Goal: Task Accomplishment & Management: Manage account settings

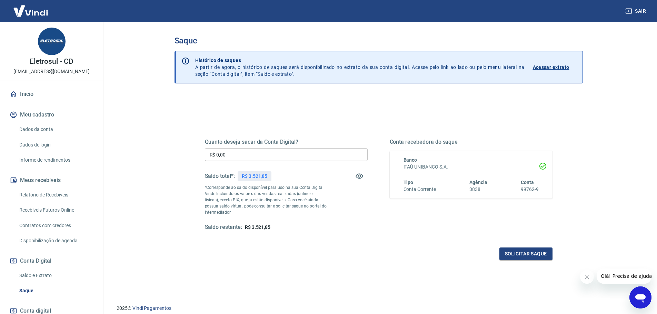
click at [262, 155] on input "R$ 0,00" at bounding box center [286, 154] width 163 height 13
type input "R$ 3.521,85"
click at [527, 256] on button "Solicitar saque" at bounding box center [525, 254] width 53 height 13
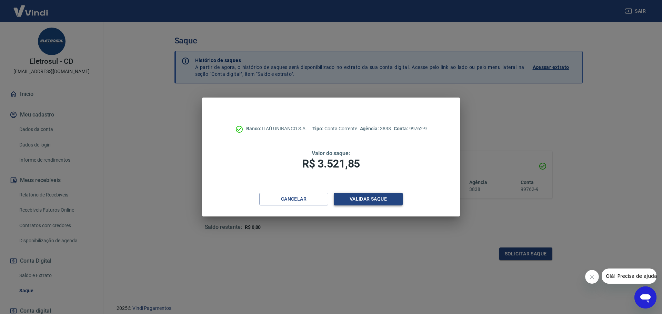
click at [383, 197] on button "Validar saque" at bounding box center [368, 199] width 69 height 13
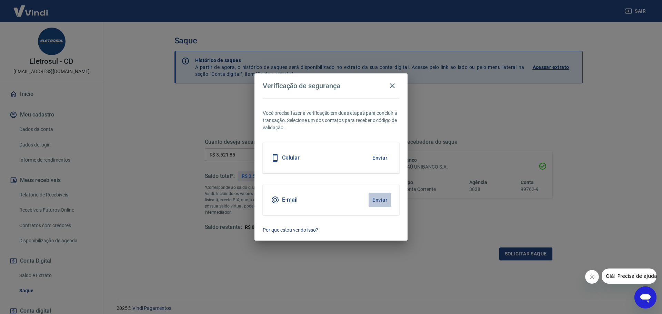
click at [378, 201] on button "Enviar" at bounding box center [380, 200] width 22 height 14
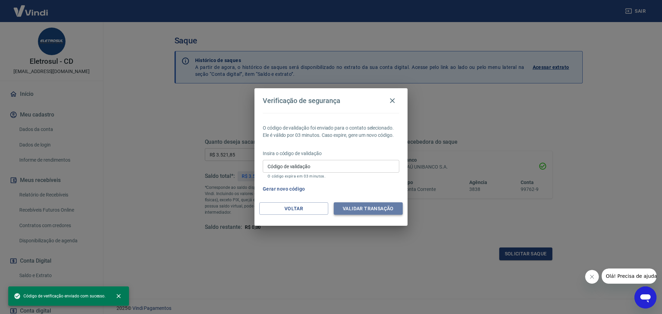
click at [384, 208] on button "Validar transação" at bounding box center [368, 208] width 69 height 13
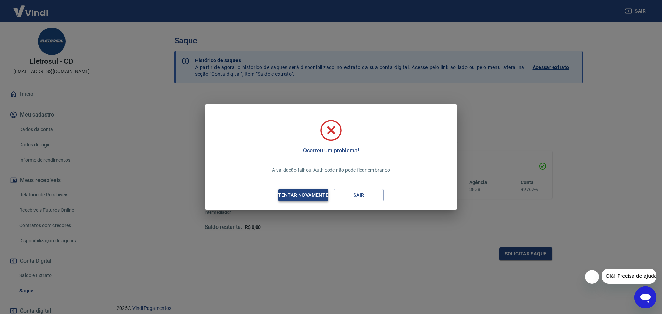
click at [316, 194] on div "Tentar novamente" at bounding box center [303, 195] width 67 height 9
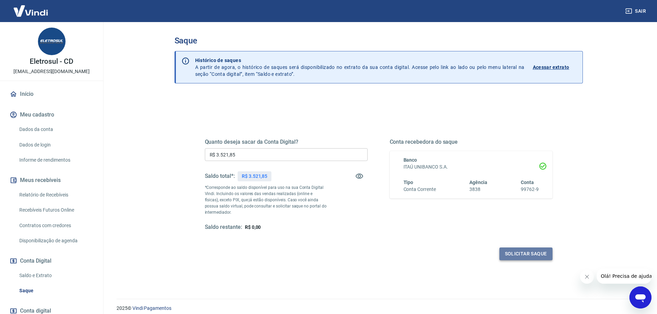
click at [524, 254] on button "Solicitar saque" at bounding box center [525, 254] width 53 height 13
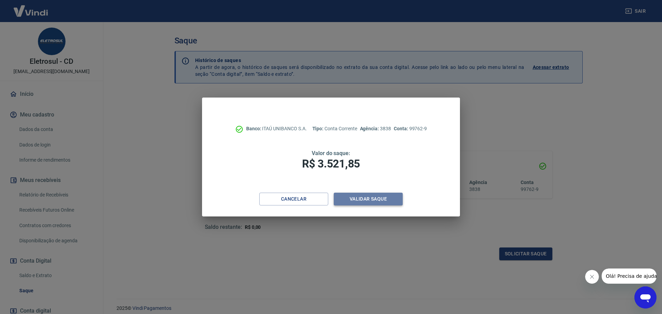
click at [380, 199] on button "Validar saque" at bounding box center [368, 199] width 69 height 13
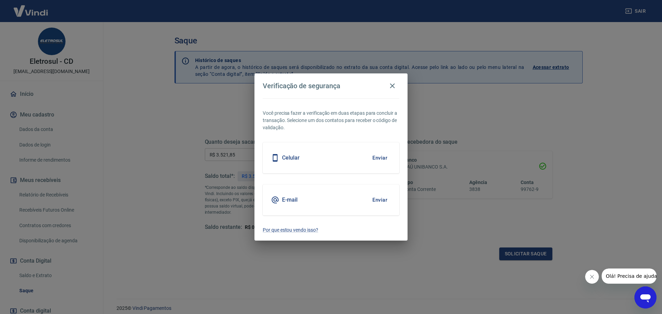
click at [378, 197] on button "Enviar" at bounding box center [380, 200] width 22 height 14
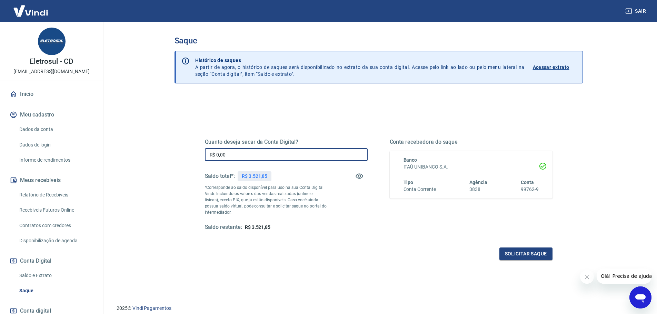
click at [270, 151] on input "R$ 0,00" at bounding box center [286, 154] width 163 height 13
type input "R$ 3.521,85"
click at [518, 254] on button "Solicitar saque" at bounding box center [525, 254] width 53 height 13
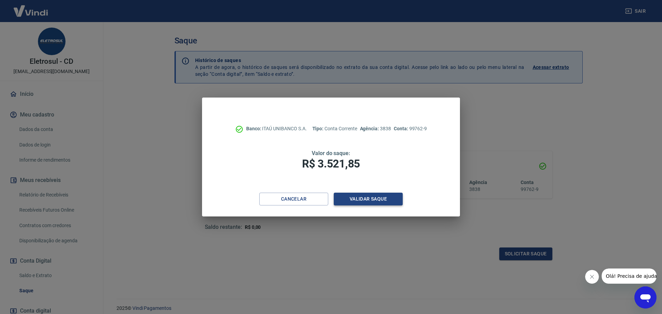
click at [380, 200] on button "Validar saque" at bounding box center [368, 199] width 69 height 13
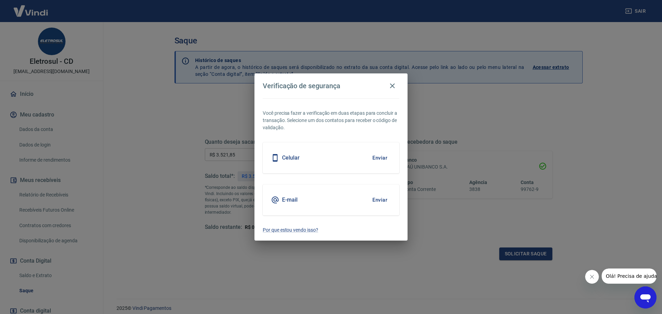
click at [381, 202] on button "Enviar" at bounding box center [380, 200] width 22 height 14
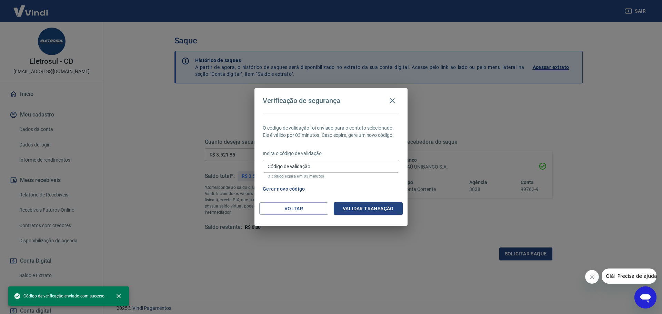
click at [317, 170] on input "Código de validação" at bounding box center [331, 166] width 137 height 13
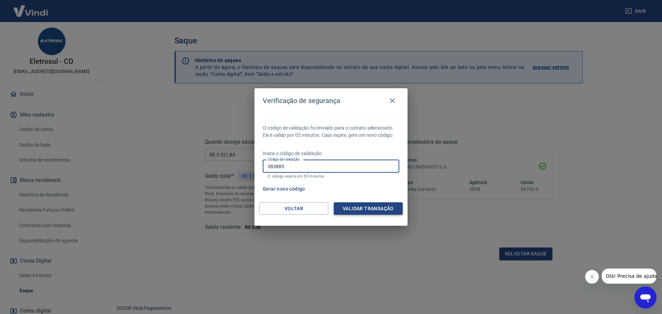
type input "383885"
click at [379, 207] on button "Validar transação" at bounding box center [368, 208] width 69 height 13
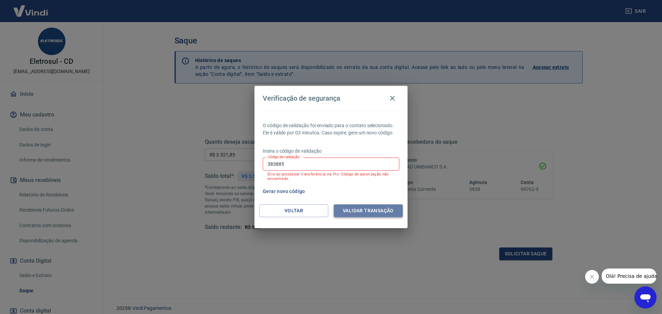
click at [345, 209] on button "Validar transação" at bounding box center [368, 210] width 69 height 13
click at [294, 190] on button "Gerar novo código" at bounding box center [284, 191] width 48 height 13
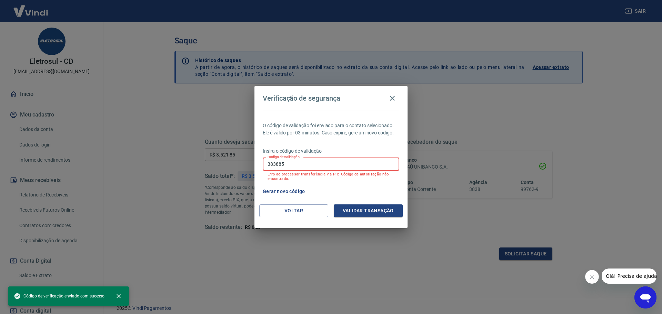
drag, startPoint x: 293, startPoint y: 164, endPoint x: 249, endPoint y: 166, distance: 44.2
click at [249, 166] on div "Verificação de segurança O código de validação foi enviado para o contato selec…" at bounding box center [331, 157] width 662 height 314
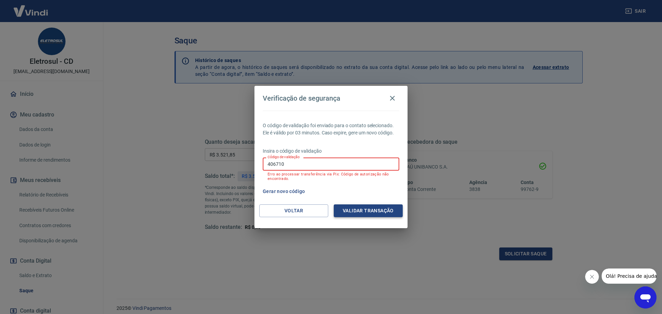
type input "406710"
click at [361, 211] on button "Validar transação" at bounding box center [368, 210] width 69 height 13
click at [358, 209] on button "Validar transação" at bounding box center [368, 210] width 69 height 13
click at [393, 98] on icon "button" at bounding box center [392, 98] width 8 height 8
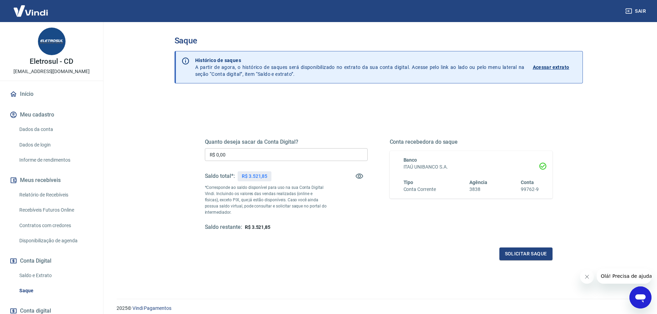
click at [273, 152] on input "R$ 0,00" at bounding box center [286, 154] width 163 height 13
type input "R$ 3.521,85"
click at [511, 254] on button "Solicitar saque" at bounding box center [525, 254] width 53 height 13
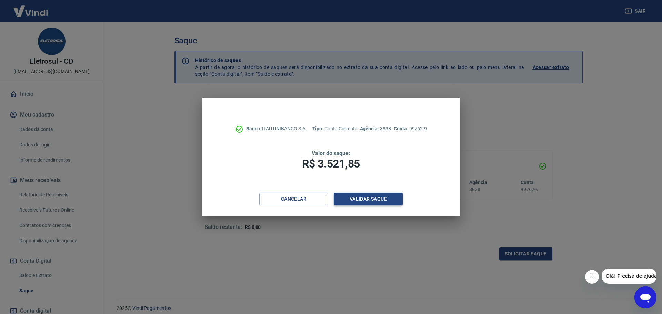
click at [390, 199] on button "Validar saque" at bounding box center [368, 199] width 69 height 13
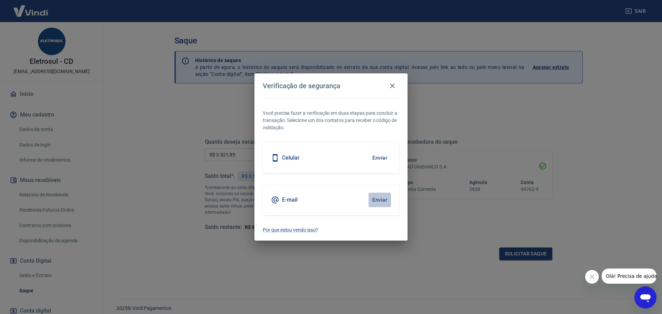
click at [385, 201] on button "Enviar" at bounding box center [380, 200] width 22 height 14
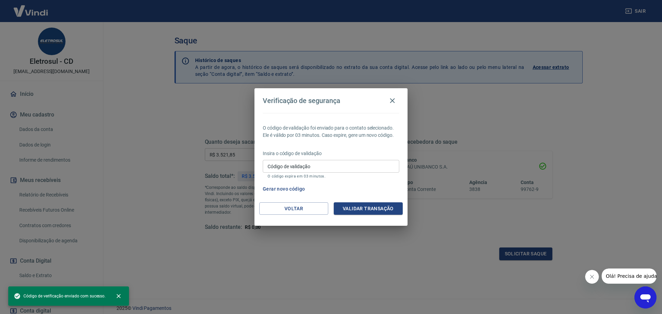
click at [303, 163] on div "Código de validação Código de validação O código expira em 03 minutos." at bounding box center [331, 169] width 137 height 19
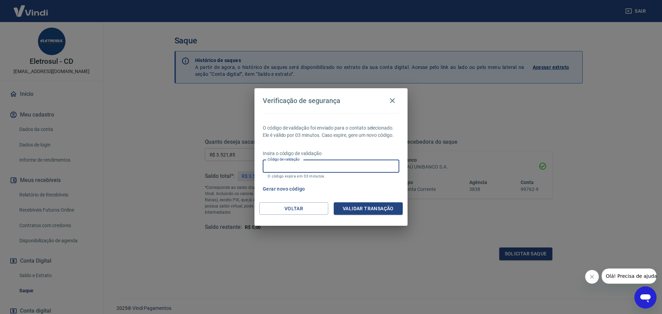
click at [294, 166] on input "Código de validação" at bounding box center [331, 166] width 137 height 13
click at [344, 183] on div "Gerar novo código" at bounding box center [329, 189] width 139 height 13
click at [306, 165] on input "Código de validação" at bounding box center [331, 166] width 137 height 13
click at [272, 165] on input "Código de validação" at bounding box center [331, 166] width 137 height 13
type input "3"
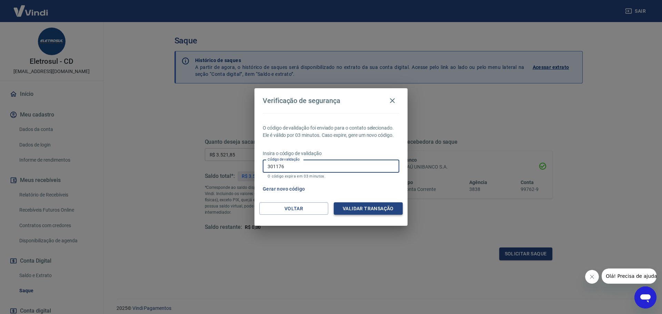
type input "301176"
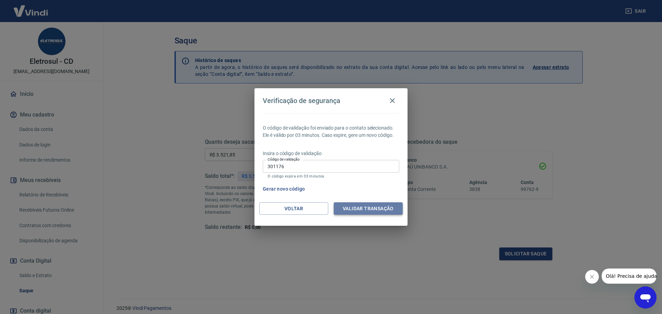
click at [372, 206] on button "Validar transação" at bounding box center [368, 208] width 69 height 13
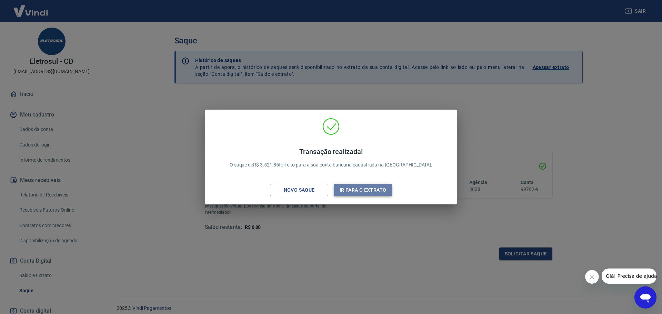
click at [380, 191] on button "Ir para o extrato" at bounding box center [363, 190] width 58 height 13
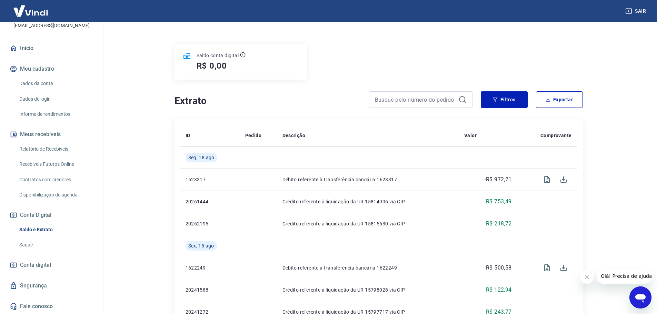
scroll to position [69, 0]
click at [55, 232] on link "Saldo e Extrato" at bounding box center [56, 230] width 78 height 14
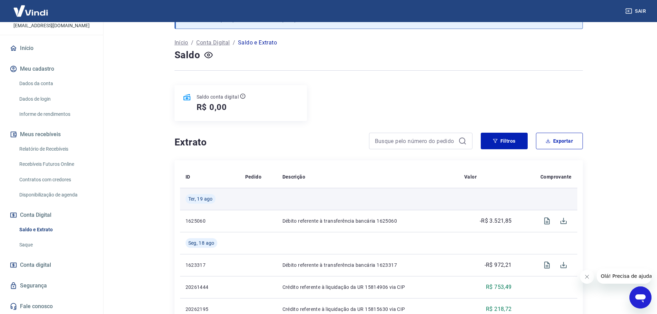
scroll to position [69, 0]
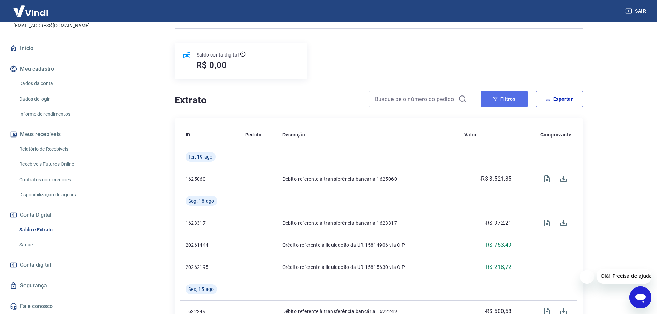
click at [494, 94] on button "Filtros" at bounding box center [504, 99] width 47 height 17
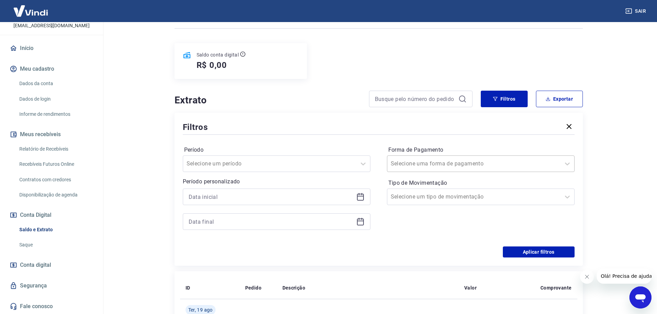
drag, startPoint x: 467, startPoint y: 151, endPoint x: 458, endPoint y: 166, distance: 17.0
click at [466, 154] on div "Forma de Pagamento Selecione uma forma de pagamento" at bounding box center [481, 158] width 188 height 28
click at [458, 166] on div at bounding box center [474, 164] width 166 height 10
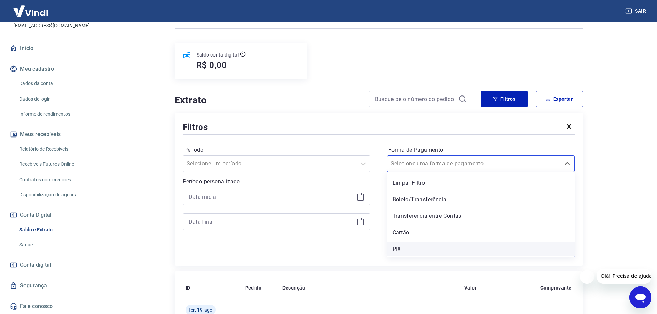
click at [415, 245] on div "PIX" at bounding box center [481, 249] width 188 height 14
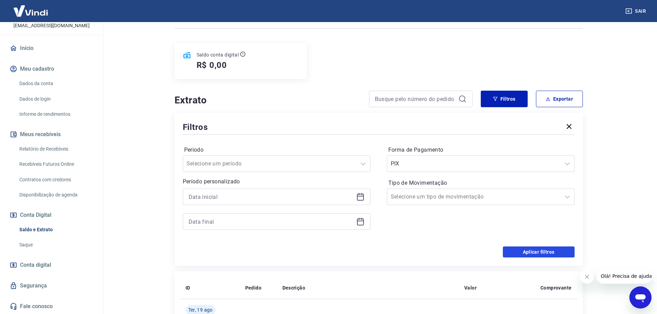
click at [529, 249] on button "Aplicar filtros" at bounding box center [539, 252] width 72 height 11
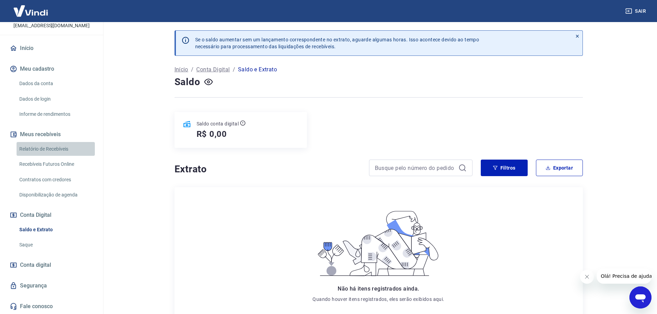
click at [61, 146] on link "Relatório de Recebíveis" at bounding box center [56, 149] width 78 height 14
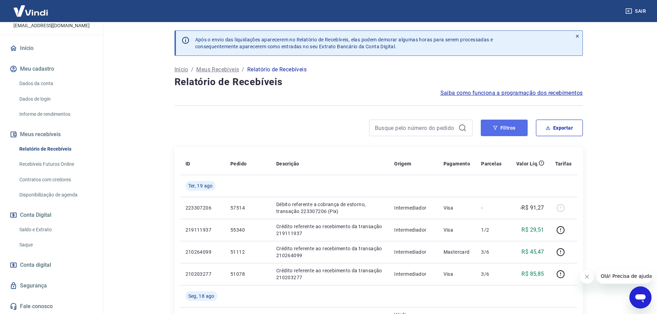
click at [502, 127] on button "Filtros" at bounding box center [504, 128] width 47 height 17
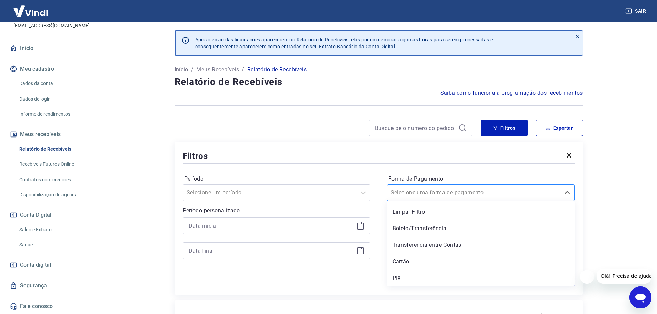
click at [448, 191] on input "Forma de Pagamento" at bounding box center [426, 193] width 70 height 8
click at [411, 280] on div "PIX" at bounding box center [481, 278] width 188 height 14
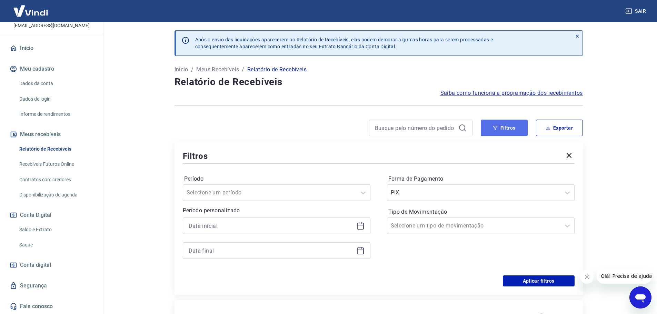
click at [494, 127] on icon "button" at bounding box center [495, 128] width 4 height 4
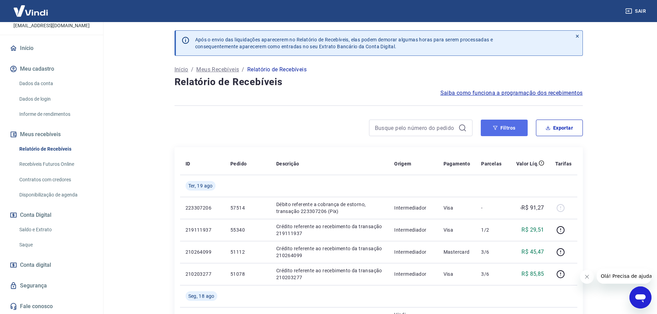
click at [510, 129] on button "Filtros" at bounding box center [504, 128] width 47 height 17
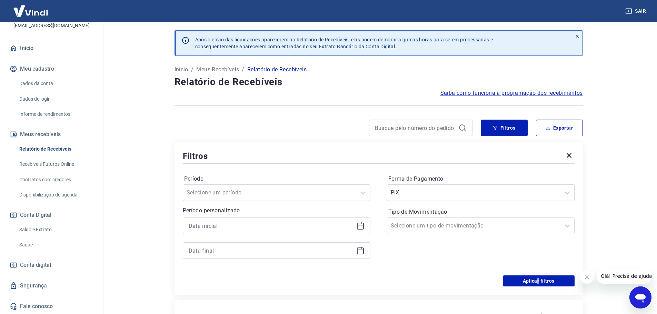
click at [537, 289] on div "Filtros Período Selecione um período Período personalizado Forma de Pagamento P…" at bounding box center [378, 218] width 408 height 153
click at [535, 283] on button "Aplicar filtros" at bounding box center [539, 281] width 72 height 11
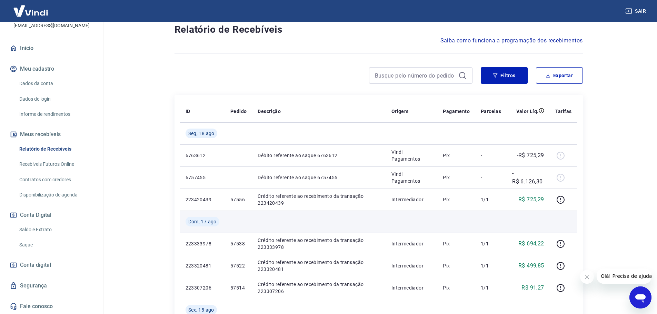
scroll to position [69, 0]
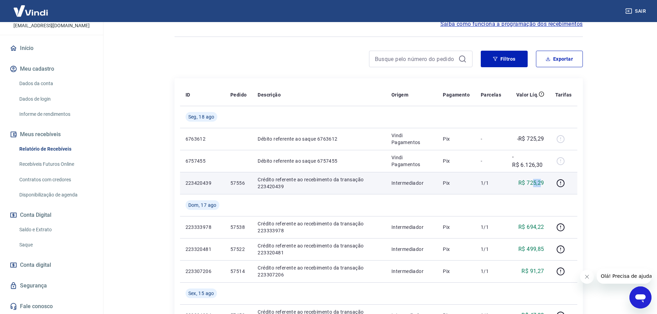
drag, startPoint x: 542, startPoint y: 184, endPoint x: 535, endPoint y: 184, distance: 6.6
click at [535, 184] on p "R$ 725,29" at bounding box center [531, 183] width 26 height 8
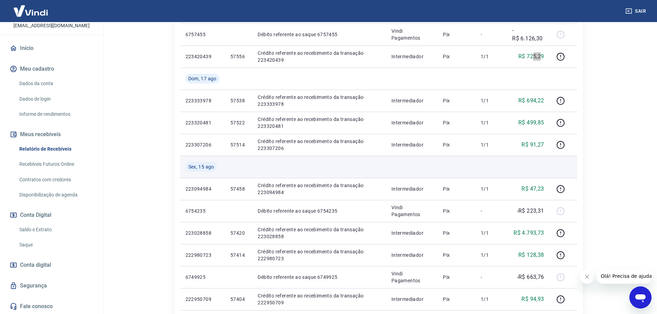
scroll to position [241, 0]
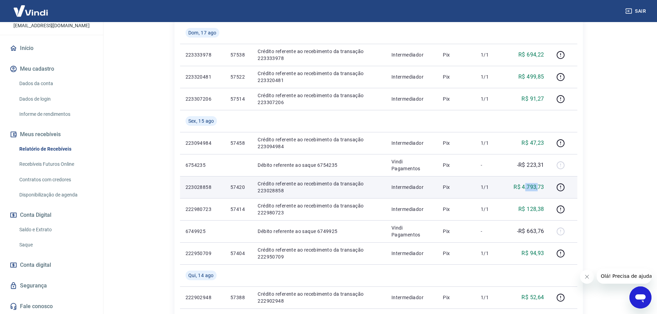
drag, startPoint x: 539, startPoint y: 188, endPoint x: 526, endPoint y: 188, distance: 13.4
click at [526, 188] on p "R$ 4.793,73" at bounding box center [528, 187] width 30 height 8
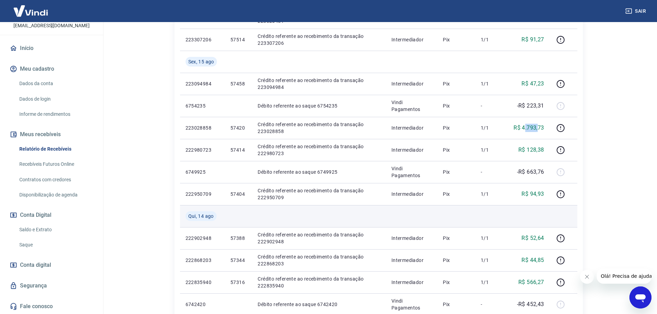
scroll to position [310, 0]
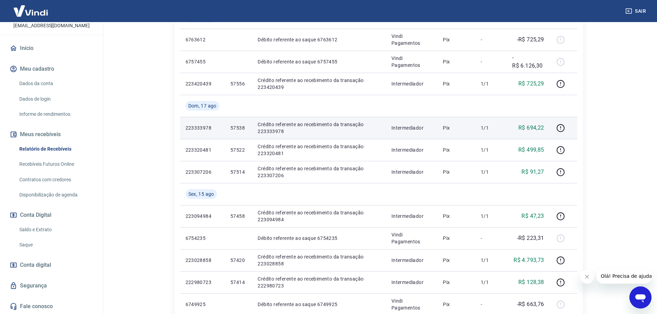
scroll to position [138, 0]
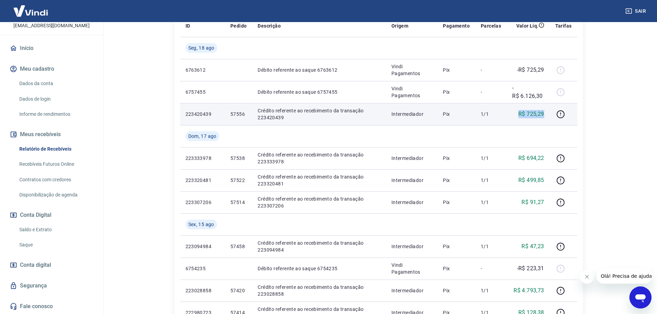
drag, startPoint x: 543, startPoint y: 115, endPoint x: 506, endPoint y: 117, distance: 38.0
click at [506, 117] on tr "223420439 57556 Crédito referente ao recebimento da transação 223420439 Interme…" at bounding box center [378, 114] width 397 height 22
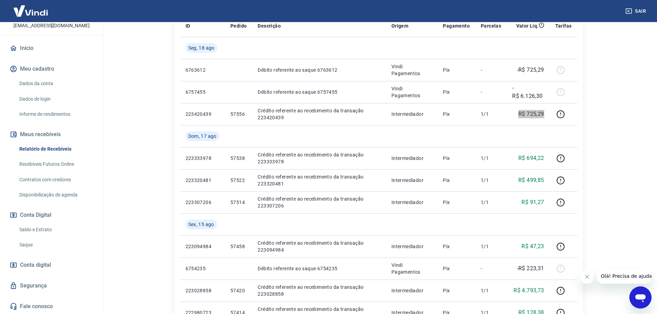
click at [590, 277] on button "Fechar mensagem da empresa" at bounding box center [587, 277] width 14 height 14
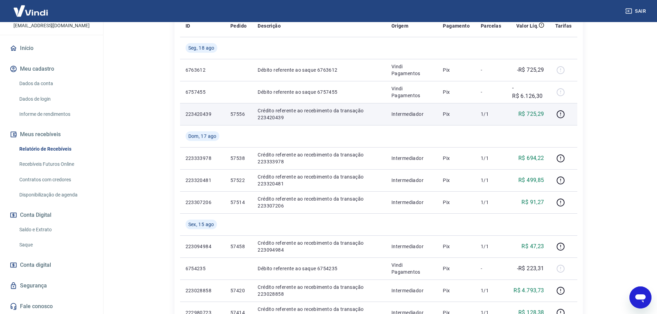
click at [238, 111] on p "57556" at bounding box center [238, 114] width 16 height 7
copy p "57556"
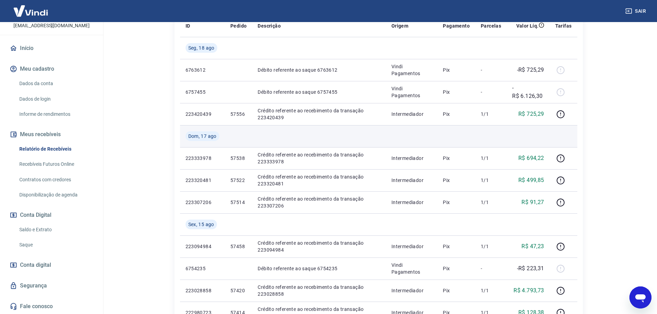
click at [489, 134] on td at bounding box center [490, 136] width 31 height 22
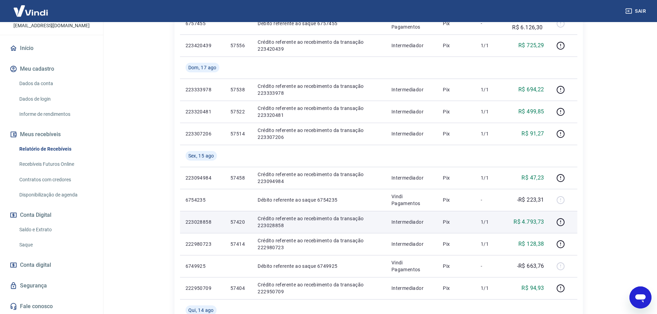
scroll to position [207, 0]
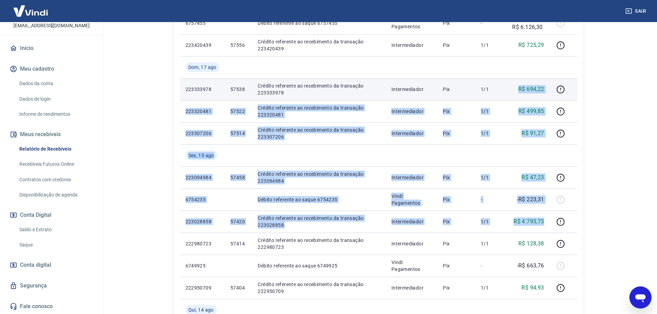
drag, startPoint x: 545, startPoint y: 221, endPoint x: 520, endPoint y: 93, distance: 131.0
click at [520, 93] on tbody "Seg, 18 ago 6763612 Débito referente ao saque 6763612 Vindi Pagamentos Pix - -R…" at bounding box center [378, 244] width 397 height 552
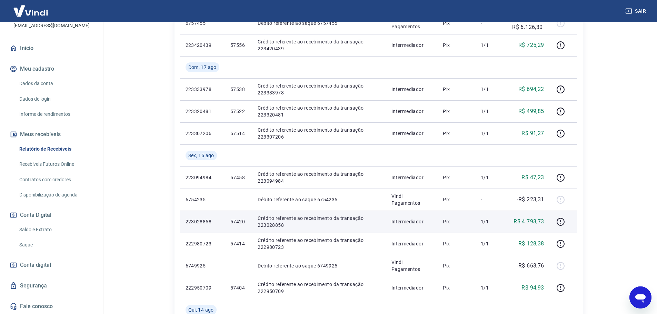
click at [577, 221] on td at bounding box center [564, 222] width 28 height 22
drag, startPoint x: 241, startPoint y: 219, endPoint x: 237, endPoint y: 219, distance: 4.1
click at [237, 221] on p "57420" at bounding box center [238, 221] width 16 height 7
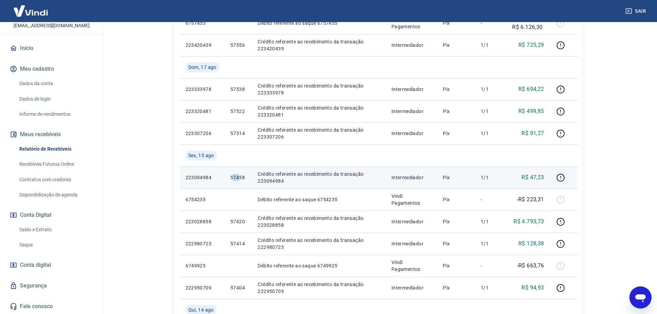
drag, startPoint x: 238, startPoint y: 177, endPoint x: 233, endPoint y: 170, distance: 8.4
click at [233, 177] on p "57458" at bounding box center [238, 177] width 16 height 7
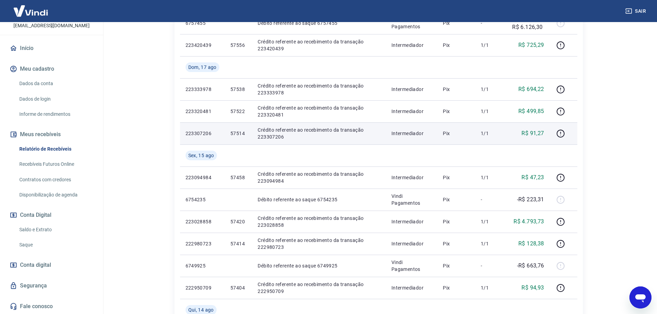
click at [238, 132] on p "57514" at bounding box center [238, 133] width 16 height 7
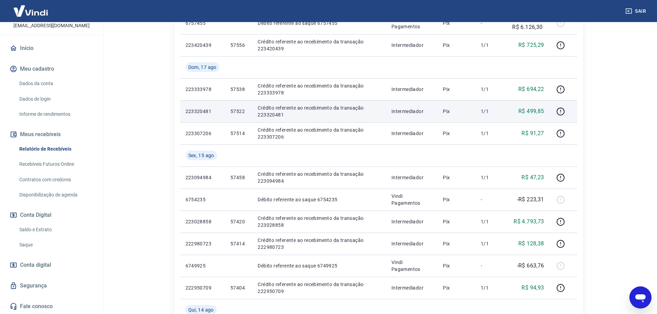
drag, startPoint x: 242, startPoint y: 112, endPoint x: 237, endPoint y: 109, distance: 5.5
click at [239, 112] on p "57522" at bounding box center [238, 111] width 16 height 7
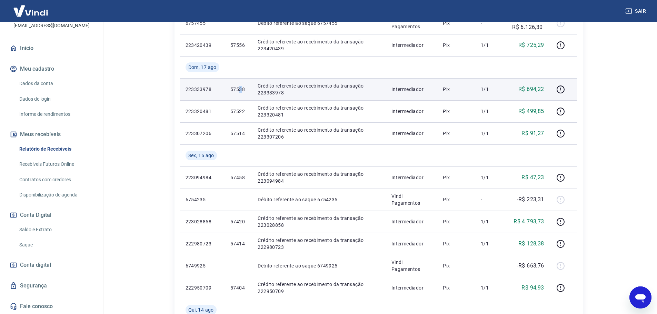
click at [237, 89] on p "57538" at bounding box center [238, 89] width 16 height 7
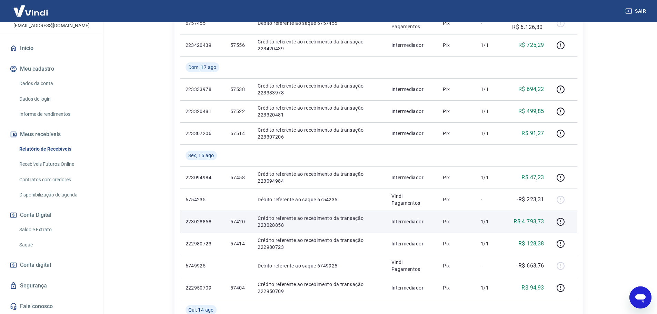
click at [240, 222] on p "57420" at bounding box center [238, 221] width 16 height 7
copy p "57420"
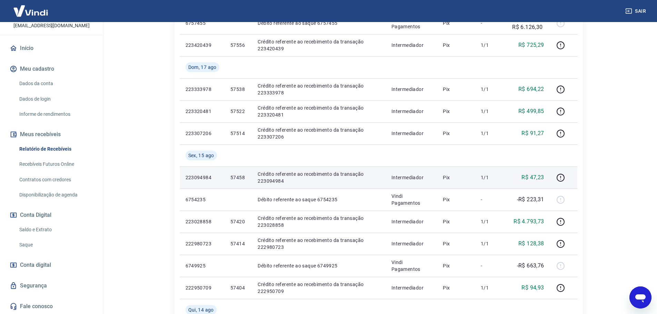
click at [237, 177] on p "57458" at bounding box center [238, 177] width 16 height 7
copy p "57458"
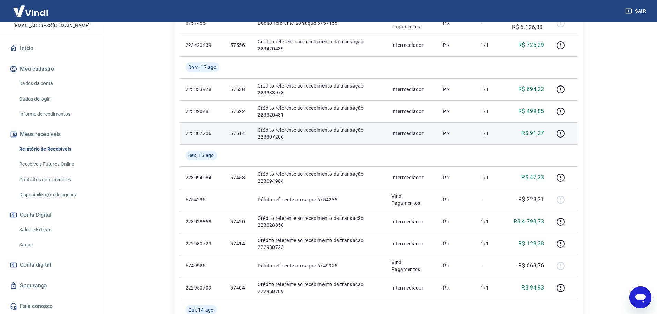
click at [240, 133] on p "57514" at bounding box center [238, 133] width 16 height 7
copy p "57514"
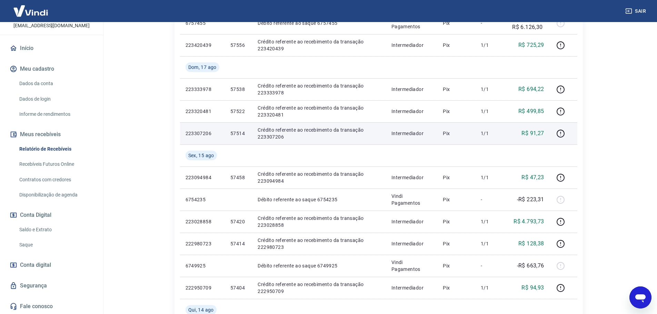
click at [575, 137] on td at bounding box center [564, 133] width 28 height 22
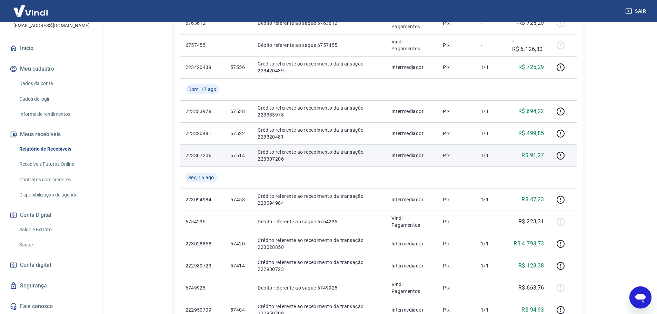
scroll to position [172, 0]
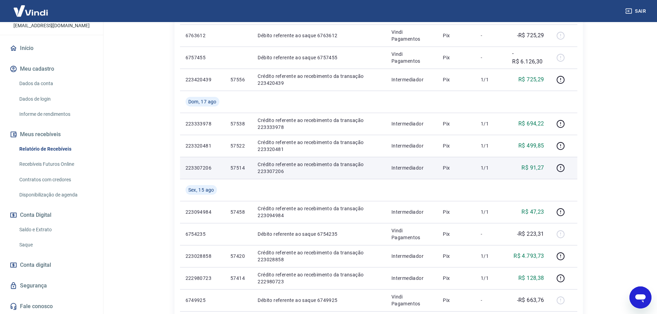
click at [317, 170] on p "Crédito referente ao recebimento da transação 223307206" at bounding box center [319, 168] width 123 height 14
click at [319, 163] on p "Crédito referente ao recebimento da transação 223307206" at bounding box center [319, 168] width 123 height 14
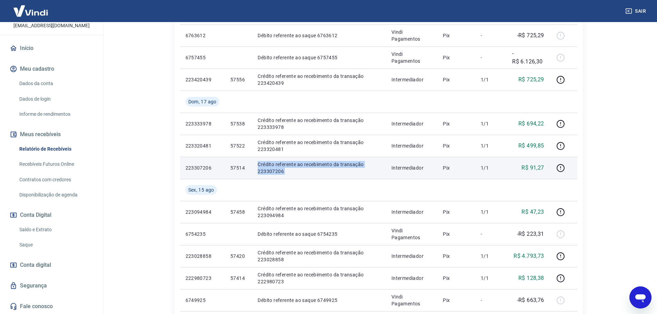
click at [319, 163] on p "Crédito referente ao recebimento da transação 223307206" at bounding box center [319, 168] width 123 height 14
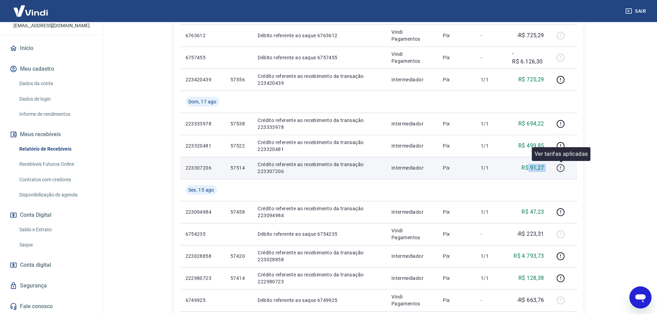
drag, startPoint x: 528, startPoint y: 170, endPoint x: 564, endPoint y: 166, distance: 37.1
click at [564, 166] on tr "223307206 57514 Crédito referente ao recebimento da transação 223307206 Interme…" at bounding box center [378, 168] width 397 height 22
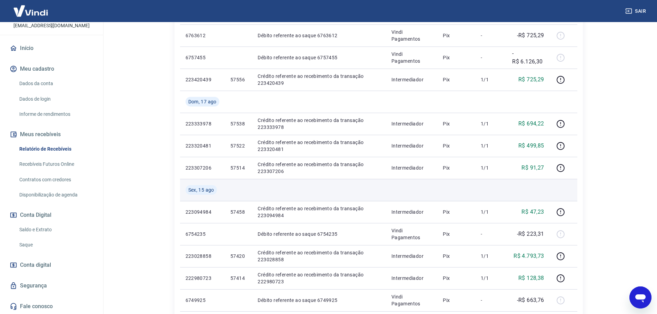
click at [526, 180] on td at bounding box center [528, 190] width 43 height 22
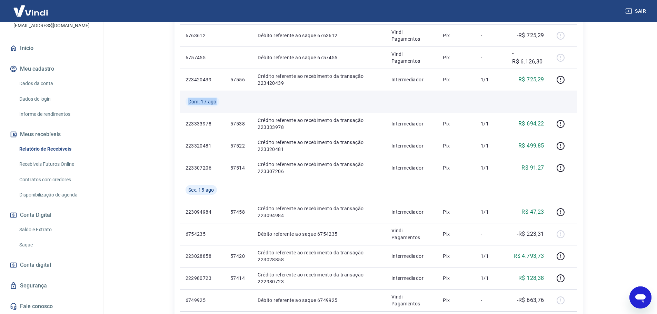
drag, startPoint x: 190, startPoint y: 103, endPoint x: 216, endPoint y: 104, distance: 26.6
click at [216, 104] on span "Dom, 17 ago" at bounding box center [202, 101] width 28 height 7
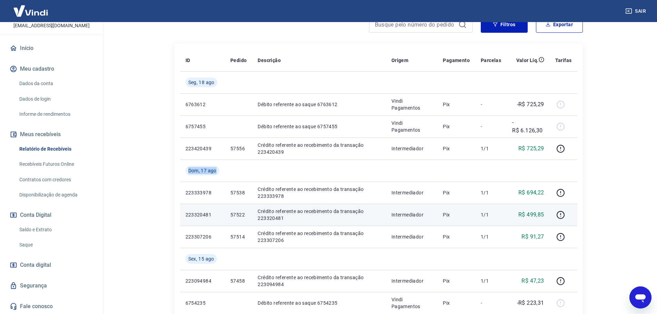
scroll to position [138, 0]
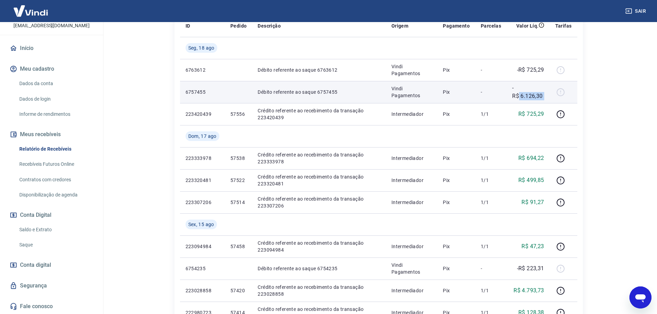
drag, startPoint x: 519, startPoint y: 97, endPoint x: 557, endPoint y: 98, distance: 37.9
click at [557, 98] on tr "6757455 Débito referente ao saque 6757455 Vindi Pagamentos Pix - -R$ 6.126,30" at bounding box center [378, 92] width 397 height 22
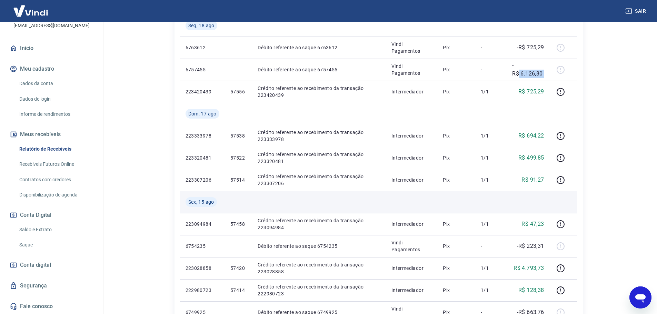
scroll to position [172, 0]
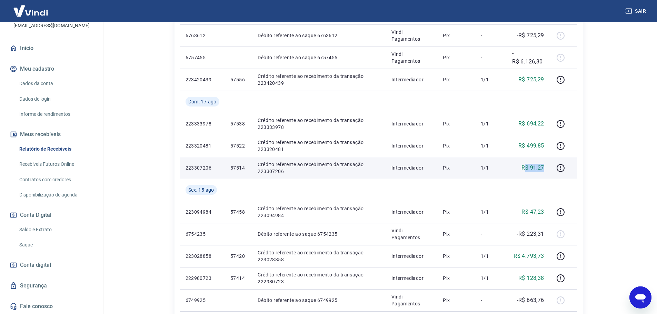
drag, startPoint x: 527, startPoint y: 167, endPoint x: 548, endPoint y: 168, distance: 21.8
click at [548, 168] on td "R$ 91,27" at bounding box center [528, 168] width 43 height 22
click at [562, 171] on icon "button" at bounding box center [560, 168] width 9 height 9
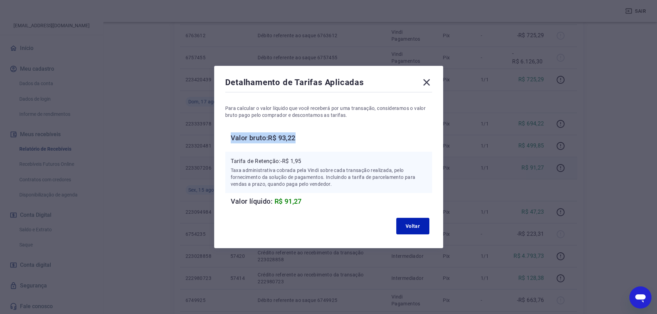
drag, startPoint x: 235, startPoint y: 137, endPoint x: 306, endPoint y: 134, distance: 70.7
click at [306, 134] on h6 "Valor bruto: R$ 93,22" at bounding box center [331, 137] width 201 height 11
drag, startPoint x: 429, startPoint y: 82, endPoint x: 409, endPoint y: 69, distance: 24.7
click at [430, 82] on icon at bounding box center [426, 82] width 7 height 7
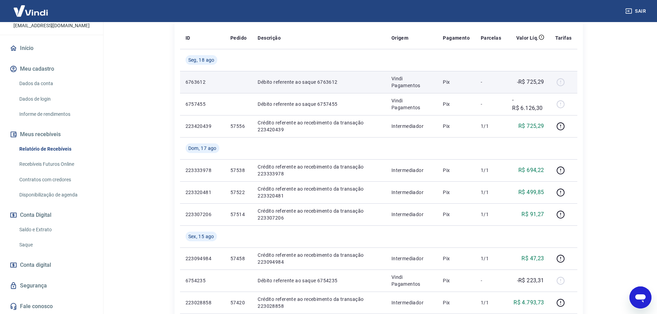
scroll to position [34, 0]
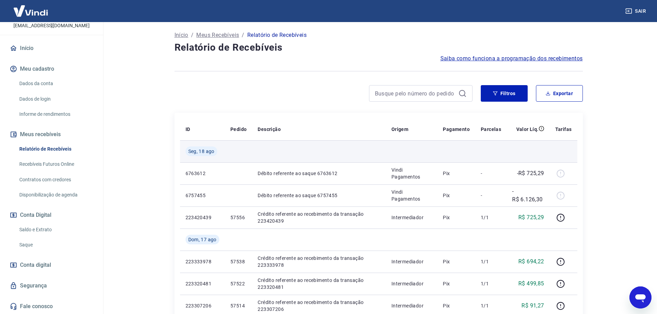
drag, startPoint x: 371, startPoint y: 169, endPoint x: 407, endPoint y: 151, distance: 39.5
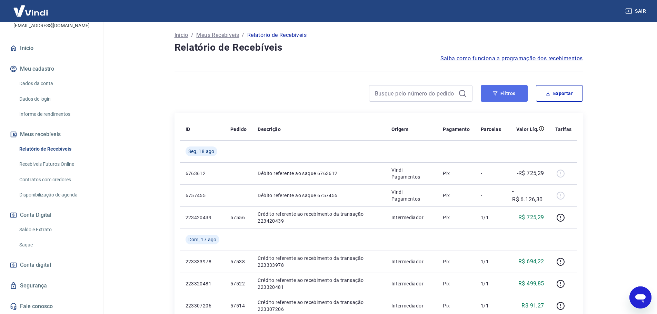
click at [506, 91] on button "Filtros" at bounding box center [504, 93] width 47 height 17
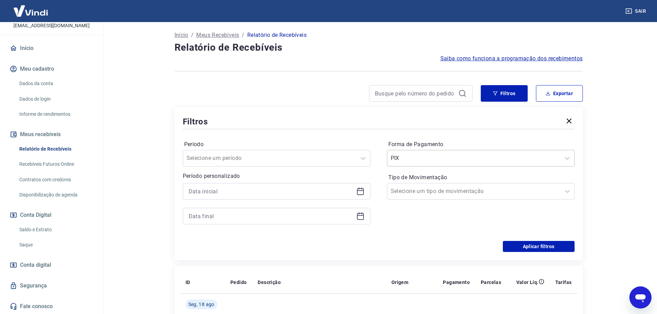
click at [448, 157] on input "Forma de Pagamento" at bounding box center [426, 158] width 70 height 8
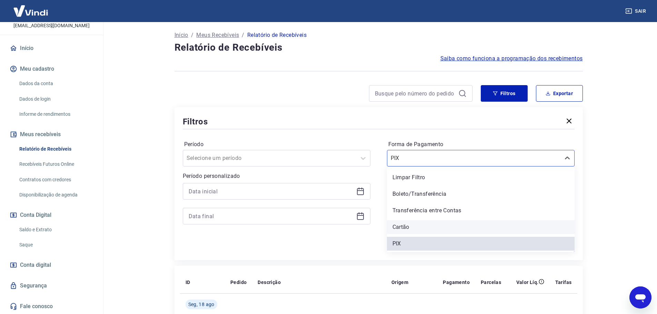
click at [428, 225] on div "Cartão" at bounding box center [481, 227] width 188 height 14
click at [413, 225] on div "Forma de Pagamento option Cartão focused, 4 of 5. 5 results available. Use Up a…" at bounding box center [481, 186] width 188 height 94
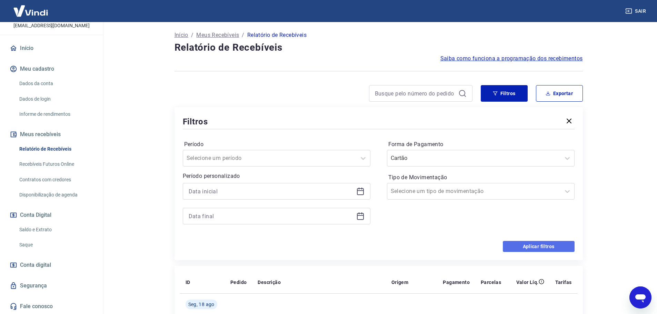
click at [523, 246] on button "Aplicar filtros" at bounding box center [539, 246] width 72 height 11
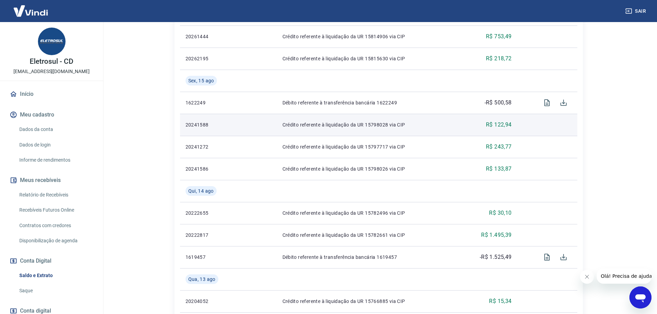
scroll to position [448, 0]
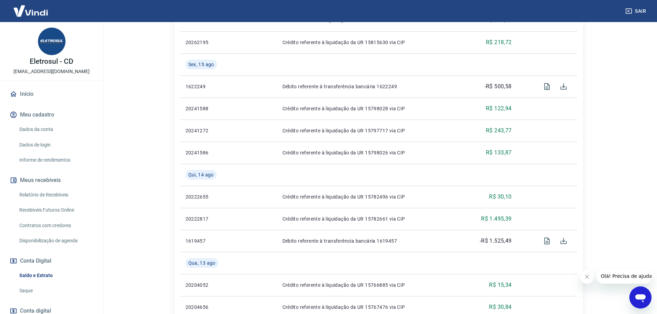
click at [587, 279] on icon "Fechar mensagem da empresa" at bounding box center [587, 277] width 6 height 6
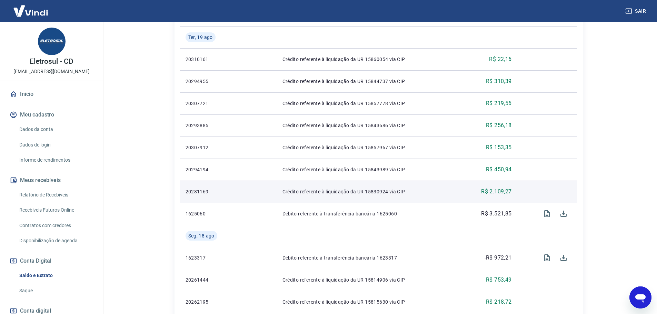
scroll to position [172, 0]
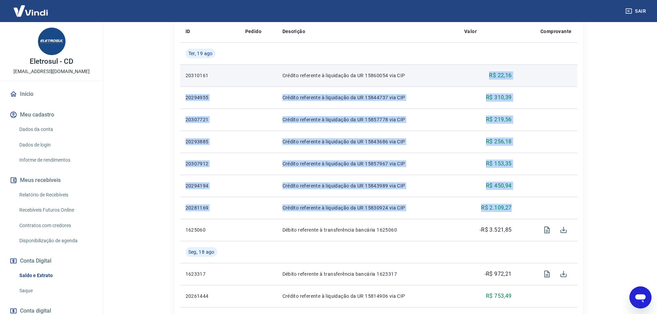
drag, startPoint x: 513, startPoint y: 205, endPoint x: 489, endPoint y: 78, distance: 130.0
click at [489, 78] on tbody "Ter, 19 ago 20310161 Crédito referente à liquidação da UR 15860054 via CIP R$ 2…" at bounding box center [378, 318] width 397 height 552
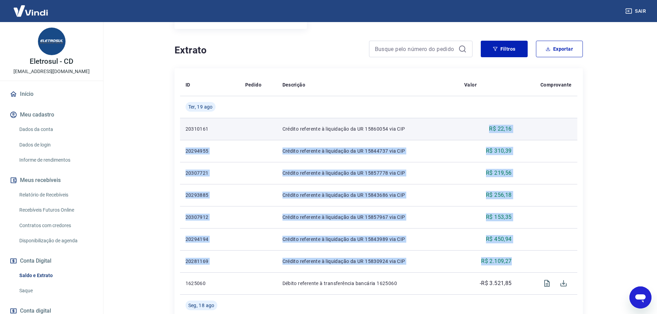
scroll to position [103, 0]
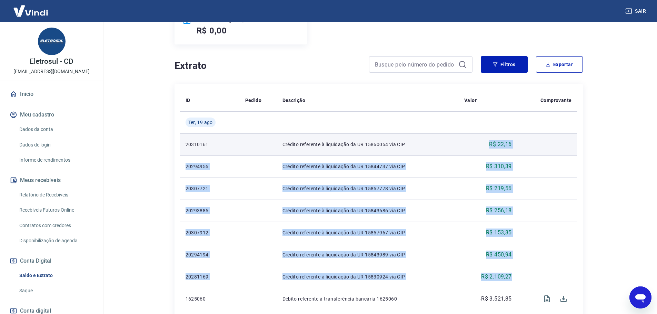
click at [499, 153] on td "R$ 22,16" at bounding box center [488, 144] width 59 height 22
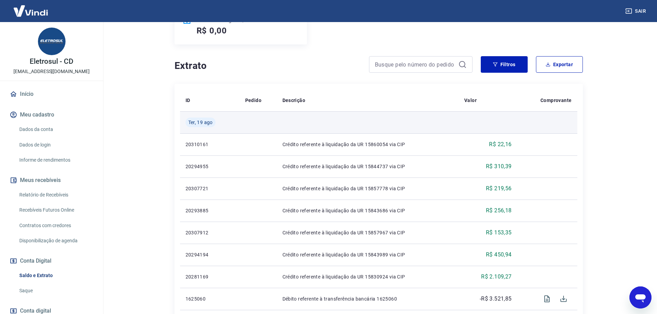
click at [349, 126] on td at bounding box center [368, 122] width 182 height 22
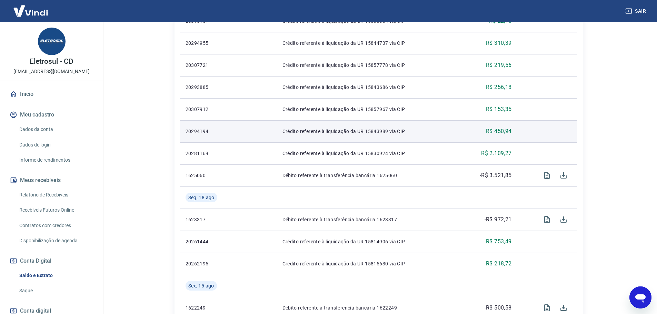
scroll to position [241, 0]
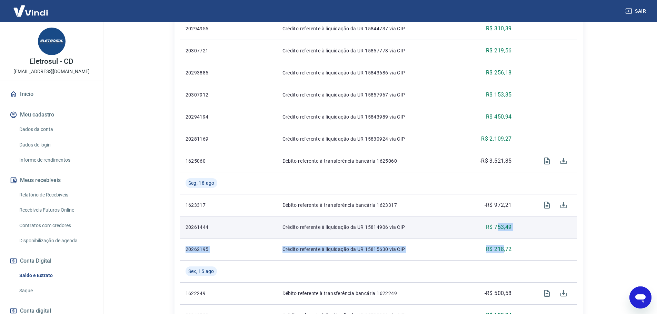
drag, startPoint x: 503, startPoint y: 251, endPoint x: 499, endPoint y: 230, distance: 21.6
click at [499, 230] on tbody "Ter, 19 ago 20310161 Crédito referente à liquidação da UR 15860054 via CIP R$ 2…" at bounding box center [378, 249] width 397 height 552
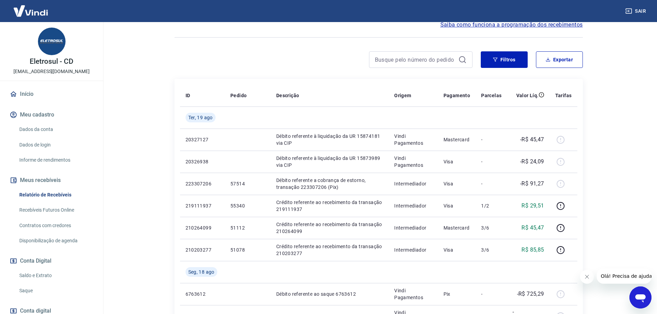
scroll to position [69, 0]
click at [500, 61] on button "Filtros" at bounding box center [504, 59] width 47 height 17
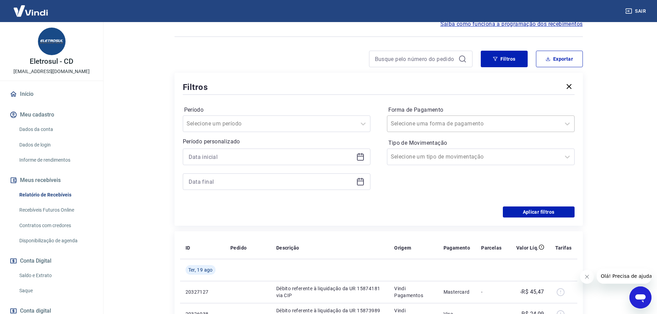
click at [458, 121] on div at bounding box center [474, 124] width 166 height 10
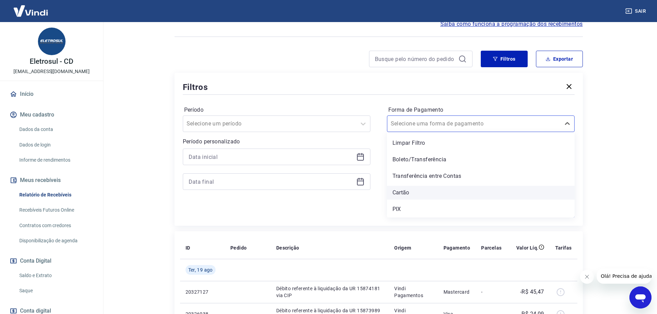
click at [414, 187] on div "Cartão" at bounding box center [481, 193] width 188 height 14
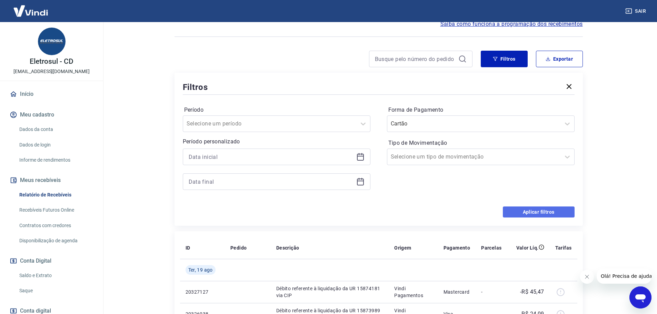
click at [549, 210] on button "Aplicar filtros" at bounding box center [539, 212] width 72 height 11
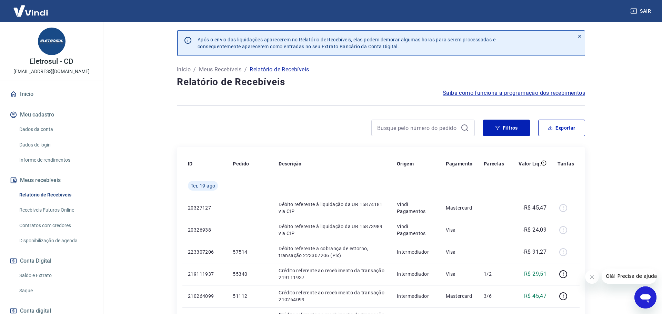
click at [597, 273] on button "Fechar mensagem da empresa" at bounding box center [592, 277] width 14 height 14
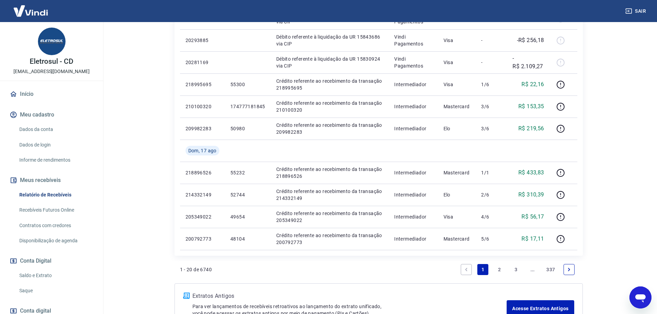
scroll to position [448, 0]
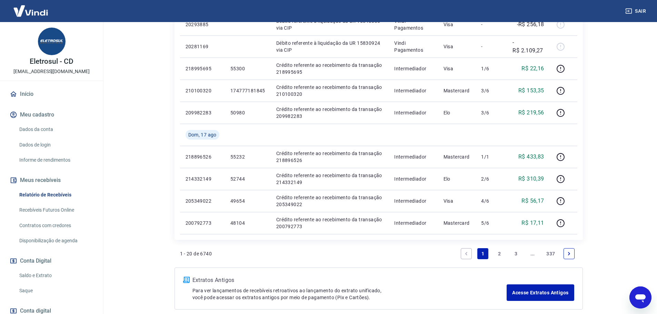
click at [571, 250] on link "Next page" at bounding box center [568, 253] width 11 height 11
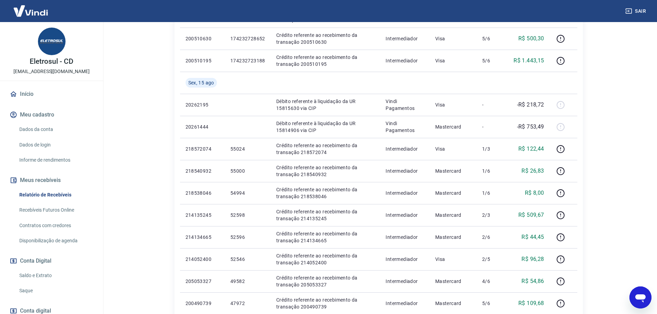
scroll to position [241, 0]
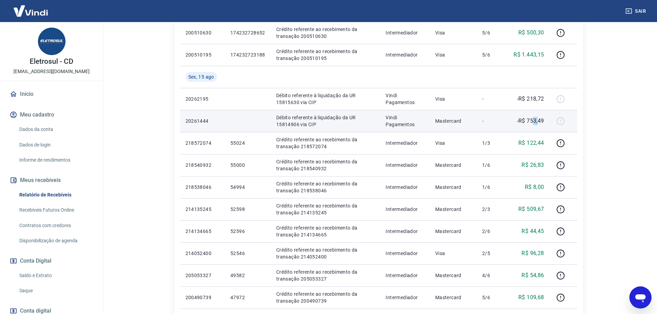
drag, startPoint x: 532, startPoint y: 124, endPoint x: 538, endPoint y: 123, distance: 6.4
click at [538, 123] on p "-R$ 753,49" at bounding box center [530, 121] width 27 height 8
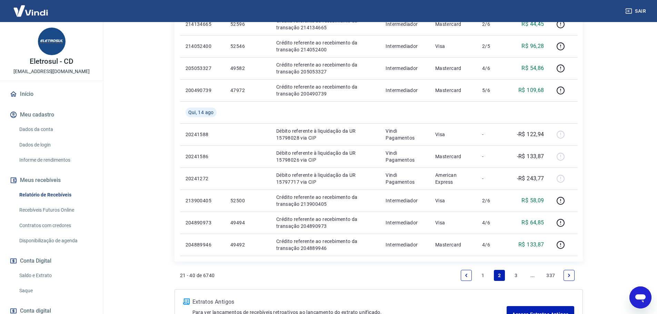
scroll to position [483, 0]
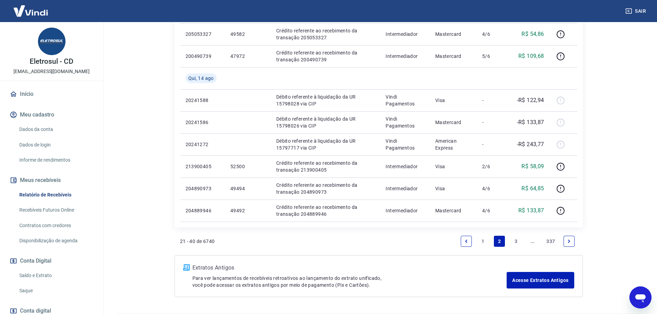
click at [569, 243] on icon "Next page" at bounding box center [569, 241] width 5 height 5
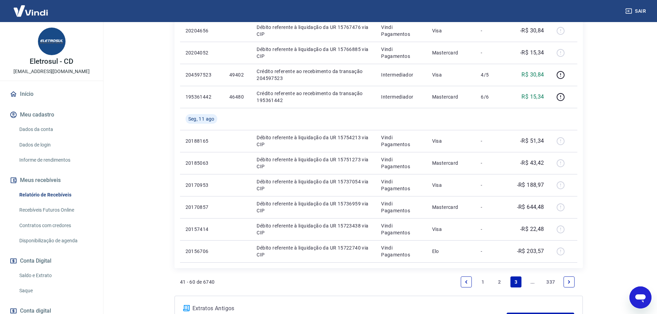
scroll to position [504, 0]
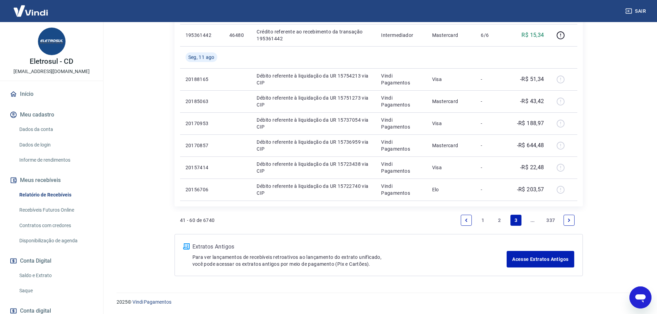
click at [468, 219] on icon "Previous page" at bounding box center [466, 220] width 5 height 5
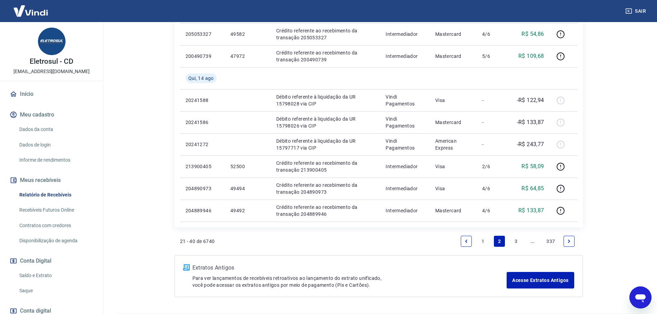
scroll to position [504, 0]
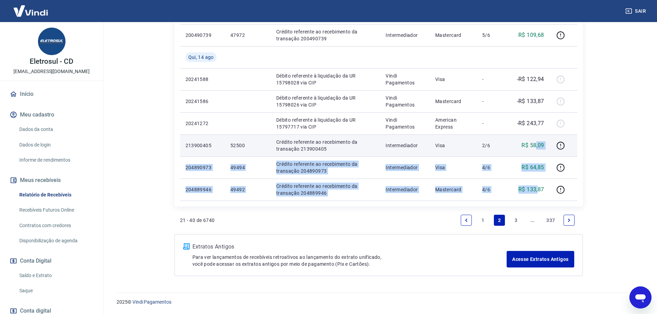
drag, startPoint x: 538, startPoint y: 190, endPoint x: 537, endPoint y: 144, distance: 45.9
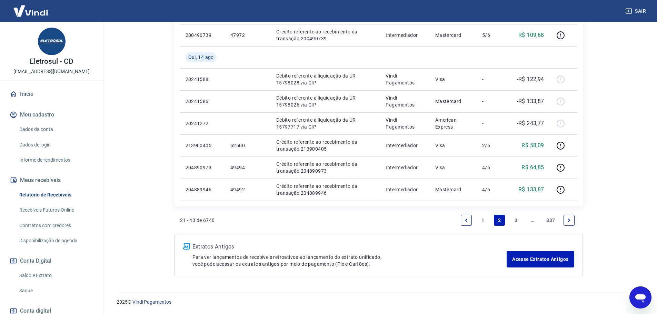
click at [572, 220] on link "Next page" at bounding box center [568, 220] width 11 height 11
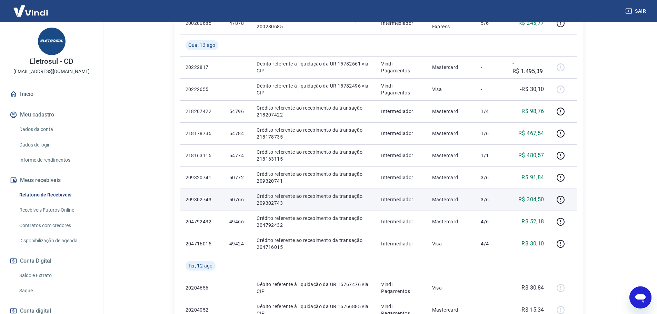
scroll to position [172, 0]
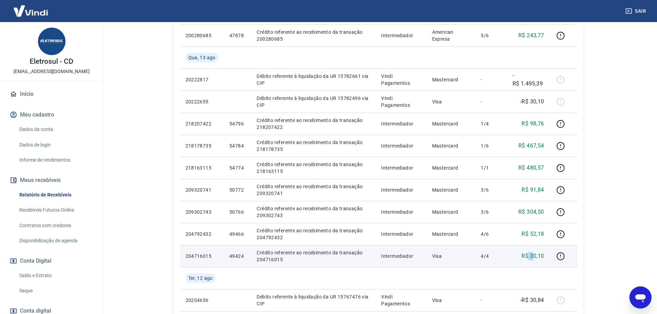
drag, startPoint x: 529, startPoint y: 254, endPoint x: 534, endPoint y: 254, distance: 4.5
click at [534, 254] on p "R$ 30,10" at bounding box center [532, 256] width 22 height 8
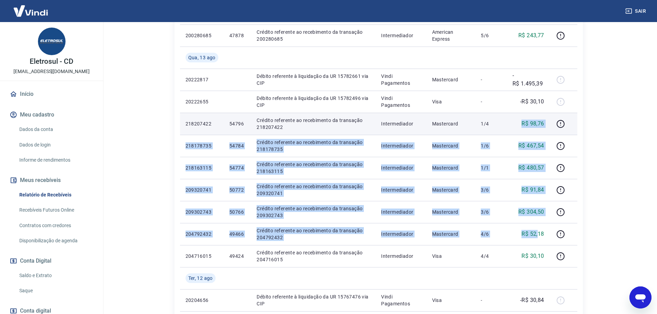
drag, startPoint x: 538, startPoint y: 234, endPoint x: 524, endPoint y: 120, distance: 115.3
click at [524, 120] on tbody "Qui, 14 ago 200280685 47878 Crédito referente ao recebimento da transação 20028…" at bounding box center [378, 267] width 397 height 530
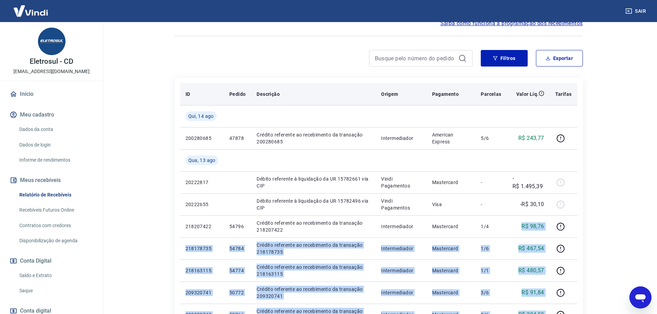
scroll to position [0, 0]
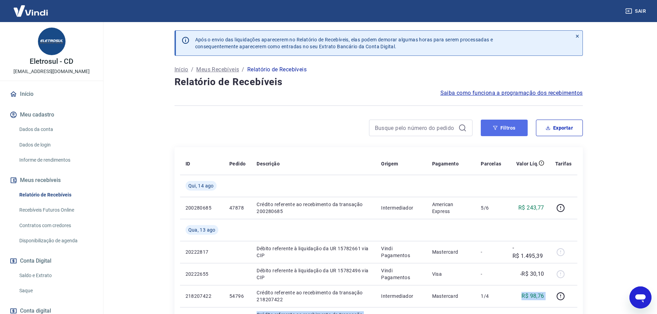
click at [510, 126] on button "Filtros" at bounding box center [504, 128] width 47 height 17
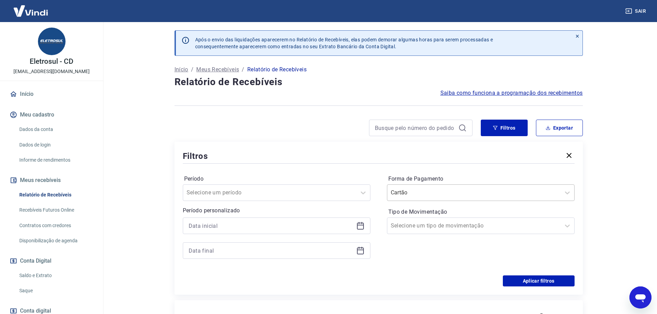
click at [462, 194] on div at bounding box center [474, 193] width 166 height 10
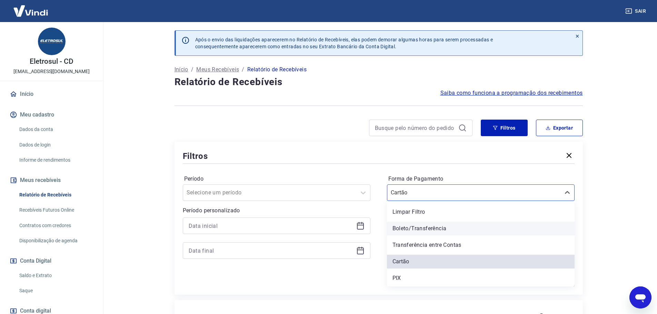
click at [419, 230] on div "Boleto/Transferência" at bounding box center [481, 229] width 188 height 14
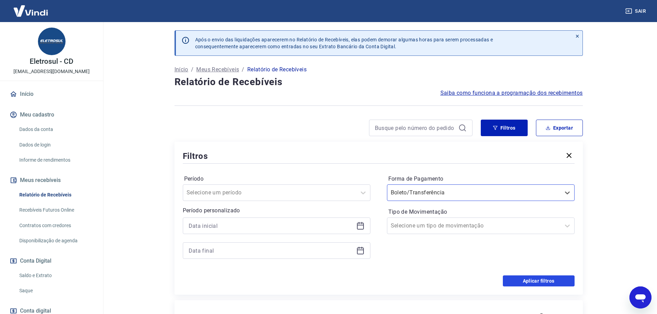
click at [524, 284] on button "Aplicar filtros" at bounding box center [539, 281] width 72 height 11
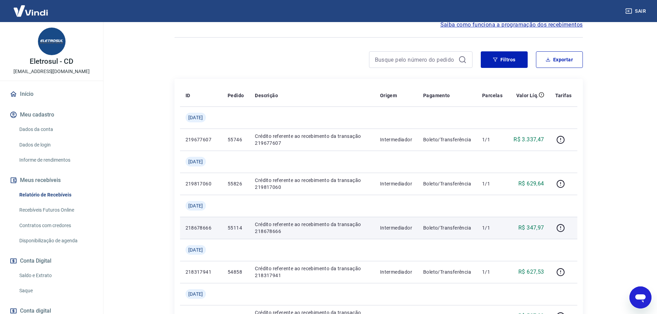
scroll to position [69, 0]
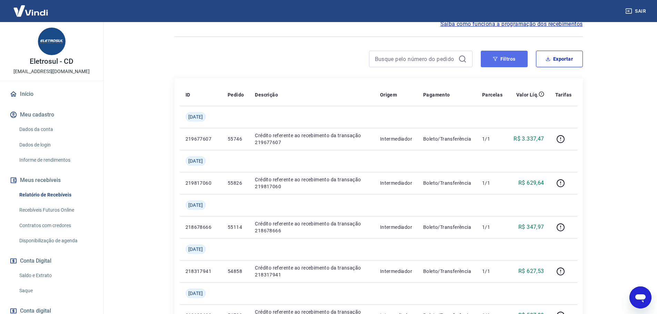
click at [501, 56] on button "Filtros" at bounding box center [504, 59] width 47 height 17
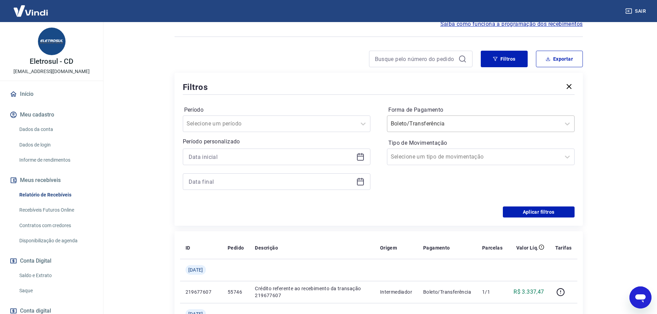
click at [460, 123] on div at bounding box center [474, 124] width 166 height 10
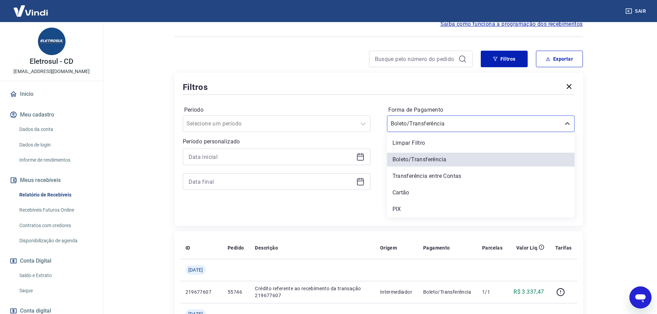
click at [417, 197] on div "Cartão" at bounding box center [481, 193] width 188 height 14
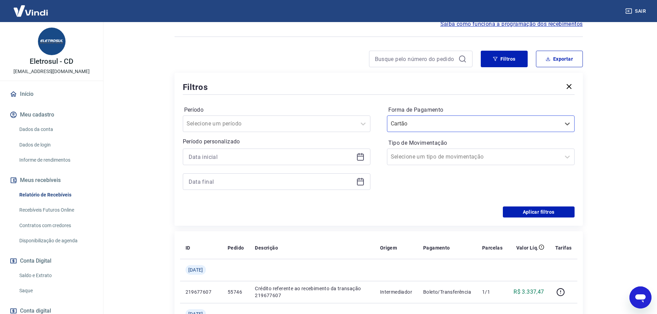
click at [443, 192] on div "Forma de Pagamento option Cartão, selected. Select is focused ,type to refine l…" at bounding box center [481, 151] width 188 height 94
click at [522, 208] on button "Aplicar filtros" at bounding box center [539, 212] width 72 height 11
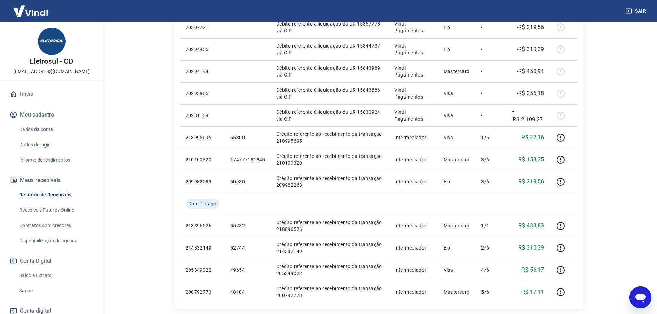
scroll to position [414, 0]
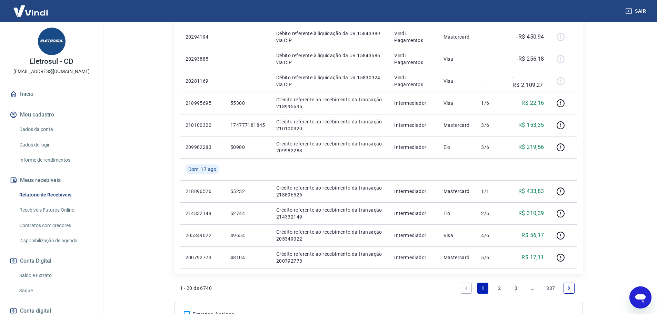
click at [570, 286] on icon "Next page" at bounding box center [569, 288] width 5 height 5
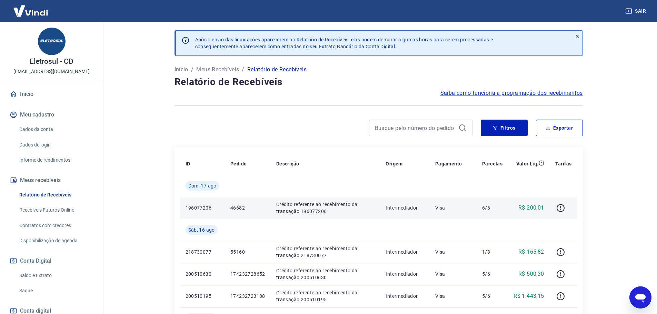
scroll to position [69, 0]
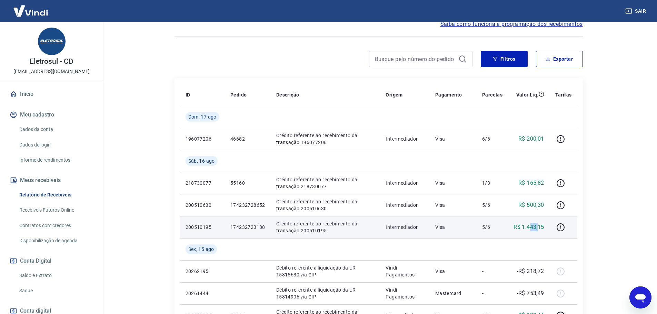
drag, startPoint x: 538, startPoint y: 229, endPoint x: 529, endPoint y: 230, distance: 8.7
click at [529, 230] on p "R$ 1.443,15" at bounding box center [528, 227] width 30 height 8
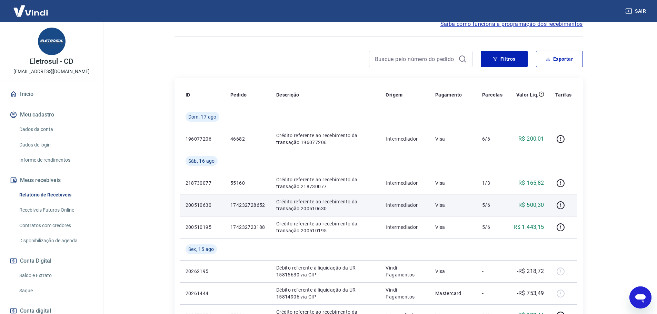
drag, startPoint x: 532, startPoint y: 208, endPoint x: 532, endPoint y: 204, distance: 3.9
click at [532, 208] on p "R$ 500,30" at bounding box center [531, 205] width 26 height 8
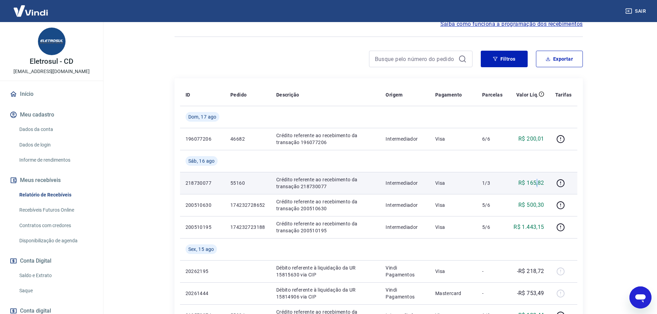
click at [536, 184] on p "R$ 165,82" at bounding box center [531, 183] width 26 height 8
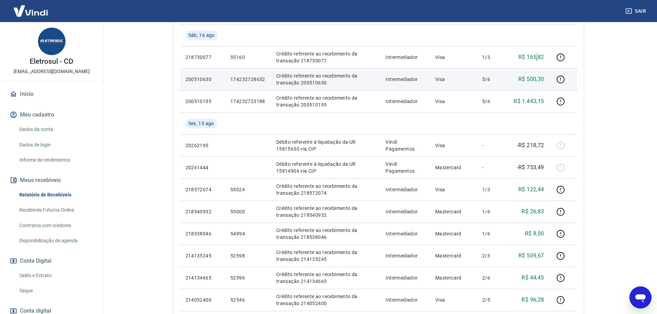
scroll to position [207, 0]
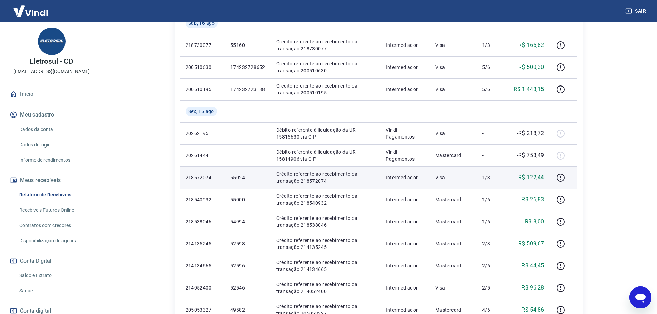
click at [532, 180] on p "R$ 122,44" at bounding box center [531, 177] width 26 height 8
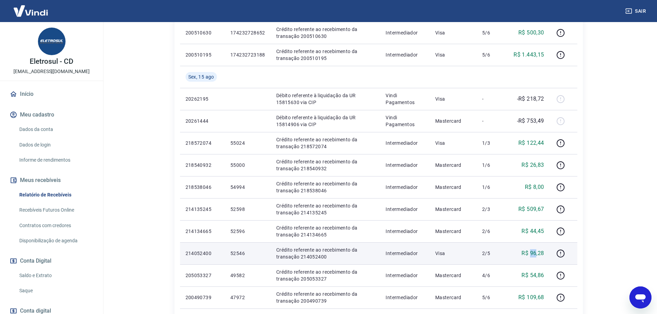
drag, startPoint x: 536, startPoint y: 253, endPoint x: 530, endPoint y: 254, distance: 5.7
click at [530, 254] on p "R$ 96,28" at bounding box center [532, 253] width 22 height 8
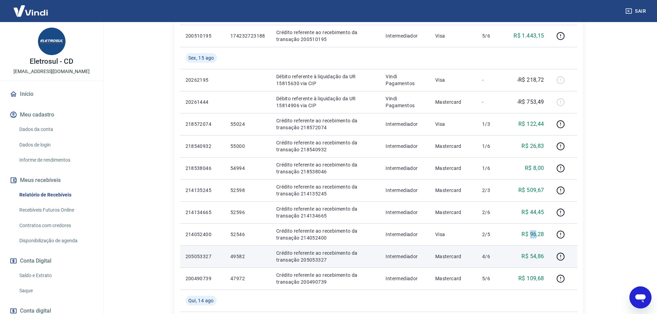
scroll to position [276, 0]
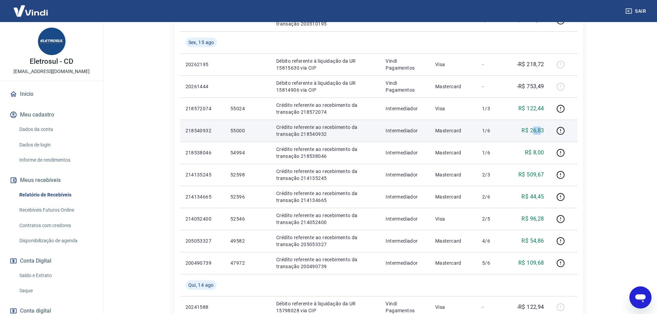
drag, startPoint x: 533, startPoint y: 131, endPoint x: 540, endPoint y: 131, distance: 6.9
click at [540, 131] on p "R$ 26,83" at bounding box center [532, 131] width 22 height 8
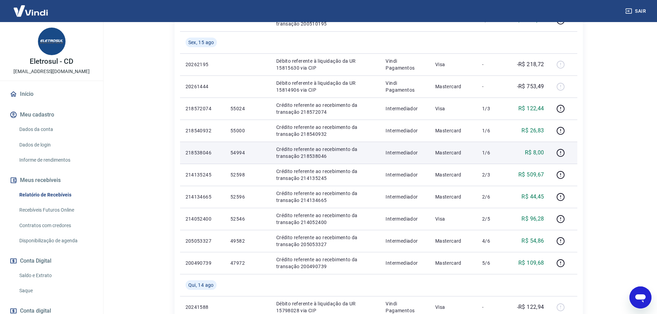
click at [538, 155] on p "R$ 8,00" at bounding box center [534, 153] width 19 height 8
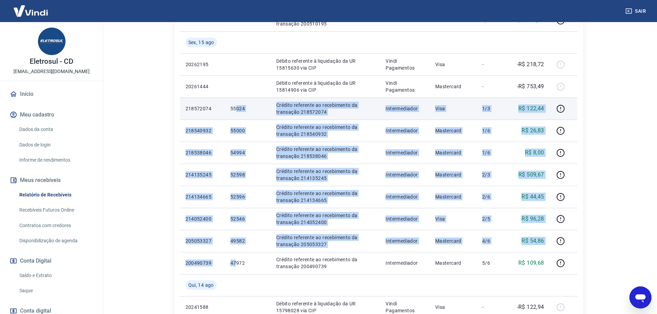
drag, startPoint x: 237, startPoint y: 263, endPoint x: 236, endPoint y: 103, distance: 160.0
click at [236, 103] on tbody "Dom, 17 ago 196077206 46682 Crédito referente ao recebimento da transação 19607…" at bounding box center [378, 164] width 397 height 530
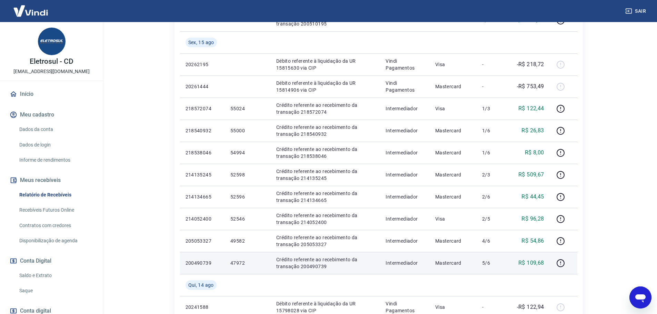
click at [241, 266] on p "47972" at bounding box center [247, 263] width 35 height 7
click at [240, 264] on p "47972" at bounding box center [247, 263] width 35 height 7
click at [240, 263] on p "47972" at bounding box center [247, 263] width 35 height 7
copy p "47972"
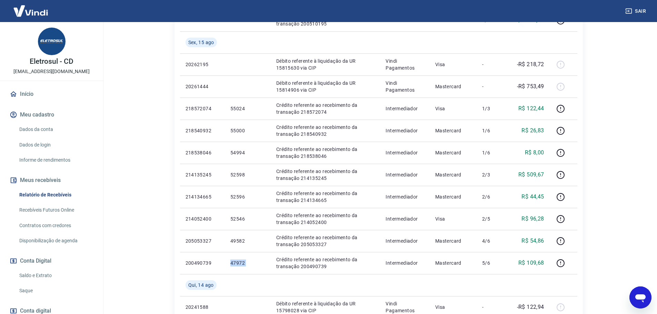
copy p "47972"
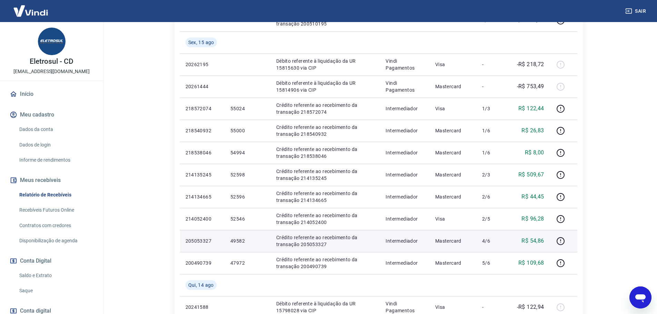
click at [239, 240] on p "49582" at bounding box center [247, 241] width 35 height 7
copy p "49582"
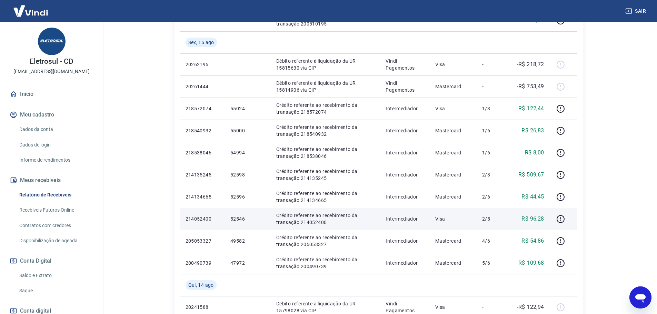
click at [241, 220] on p "52546" at bounding box center [247, 219] width 35 height 7
copy p "52546"
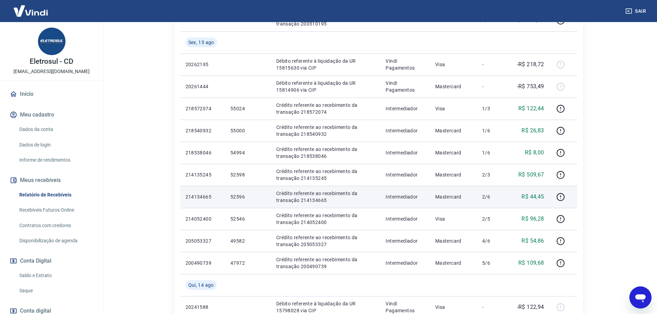
click at [239, 196] on p "52596" at bounding box center [247, 196] width 35 height 7
copy p "52596"
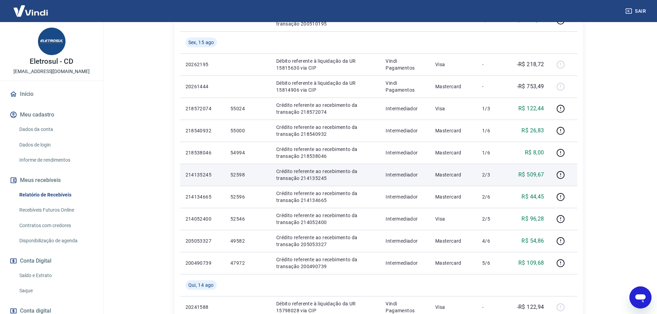
click at [242, 175] on p "52598" at bounding box center [247, 174] width 35 height 7
copy p "52598"
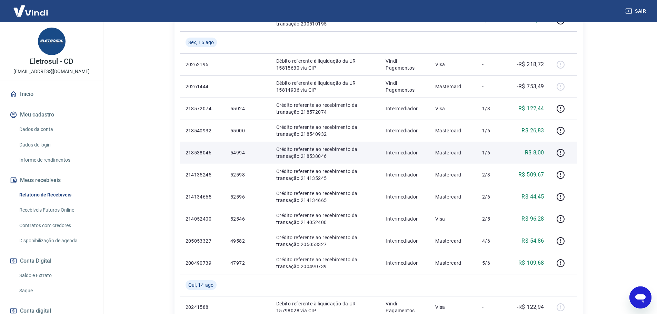
click at [241, 153] on p "54994" at bounding box center [247, 152] width 35 height 7
copy p "54994"
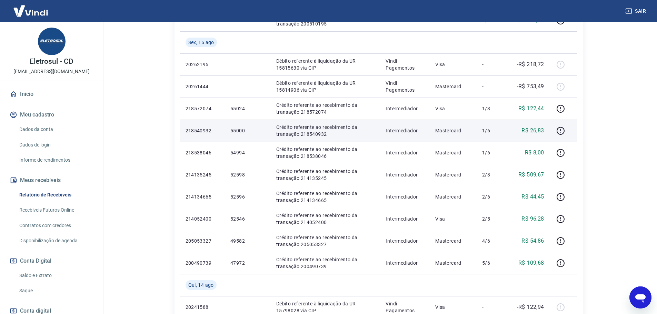
click at [238, 129] on p "55000" at bounding box center [247, 130] width 35 height 7
copy p "55000"
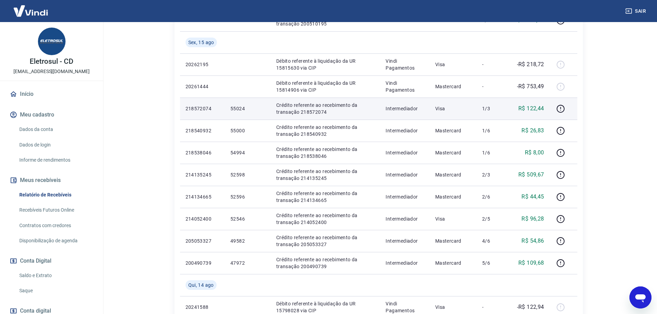
click at [242, 109] on p "55024" at bounding box center [247, 108] width 35 height 7
copy p "55024"
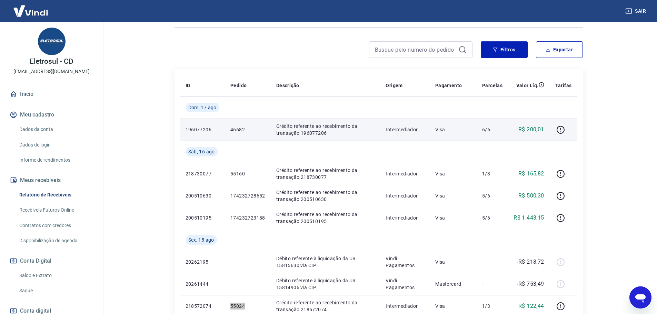
scroll to position [0, 0]
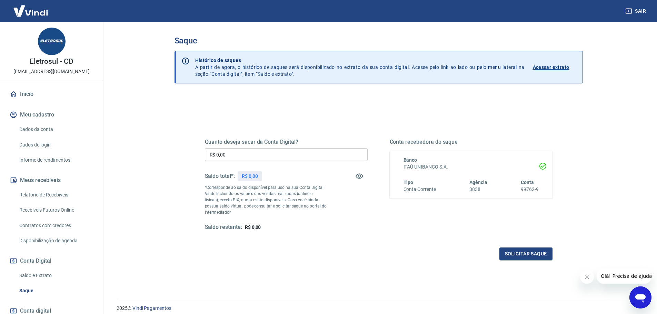
click at [581, 274] on button "Fechar mensagem da empresa" at bounding box center [587, 277] width 14 height 14
